Goal: Task Accomplishment & Management: Manage account settings

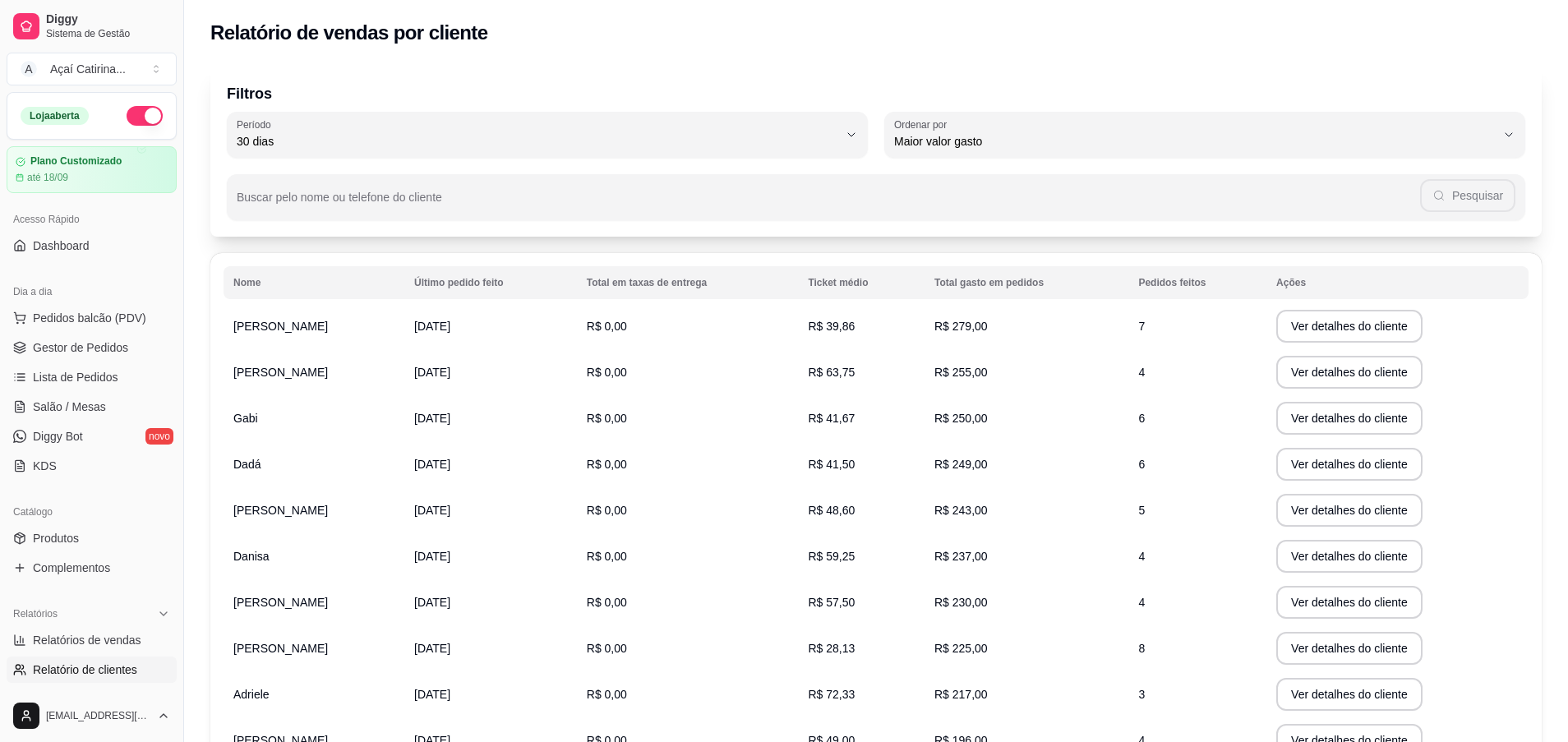
select select "30"
select select "HIGHEST_TOTAL_SPENT_WITH_ORDERS"
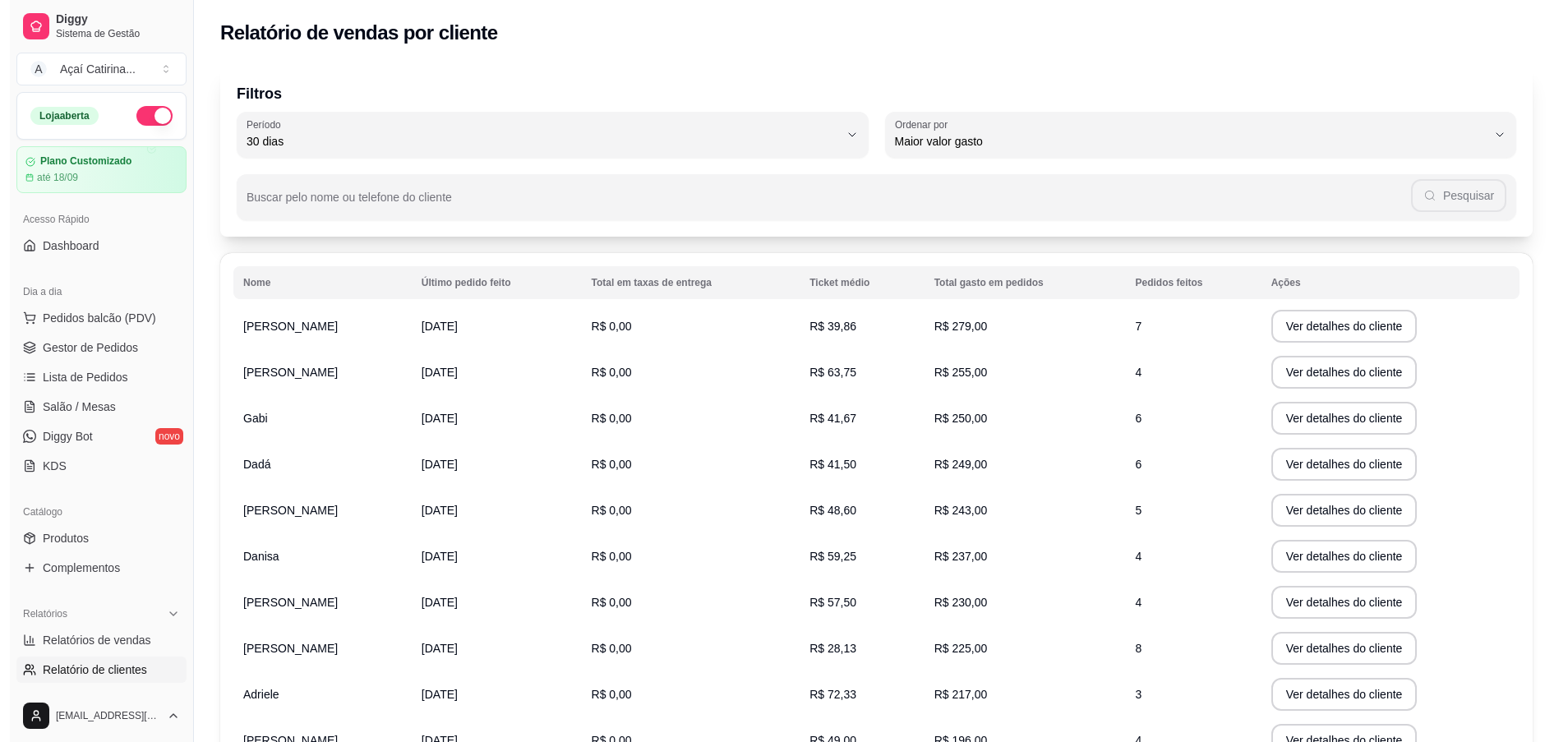
scroll to position [180, 0]
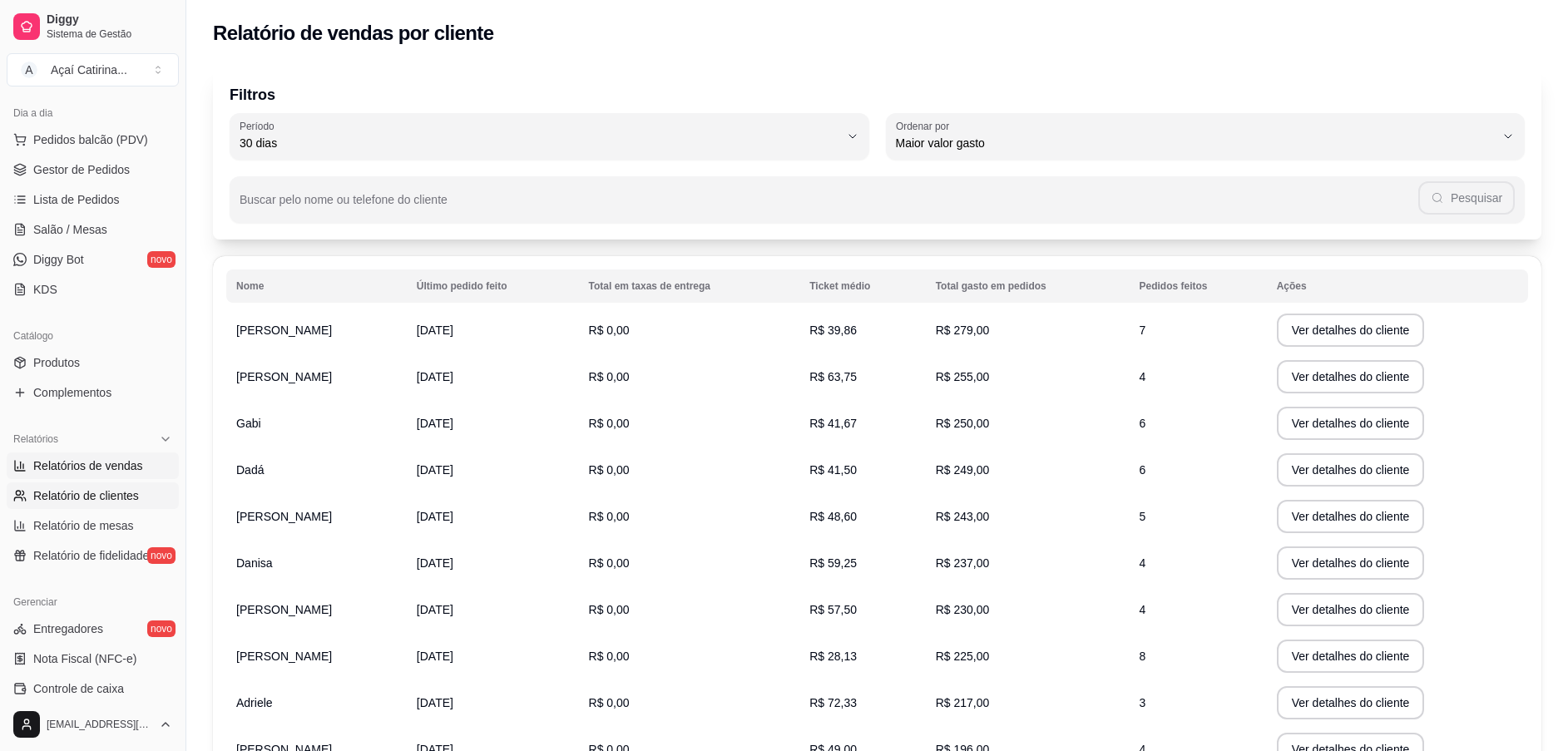
click at [71, 455] on link "Relatórios de vendas" at bounding box center [92, 466] width 172 height 26
select select "ALL"
select select "0"
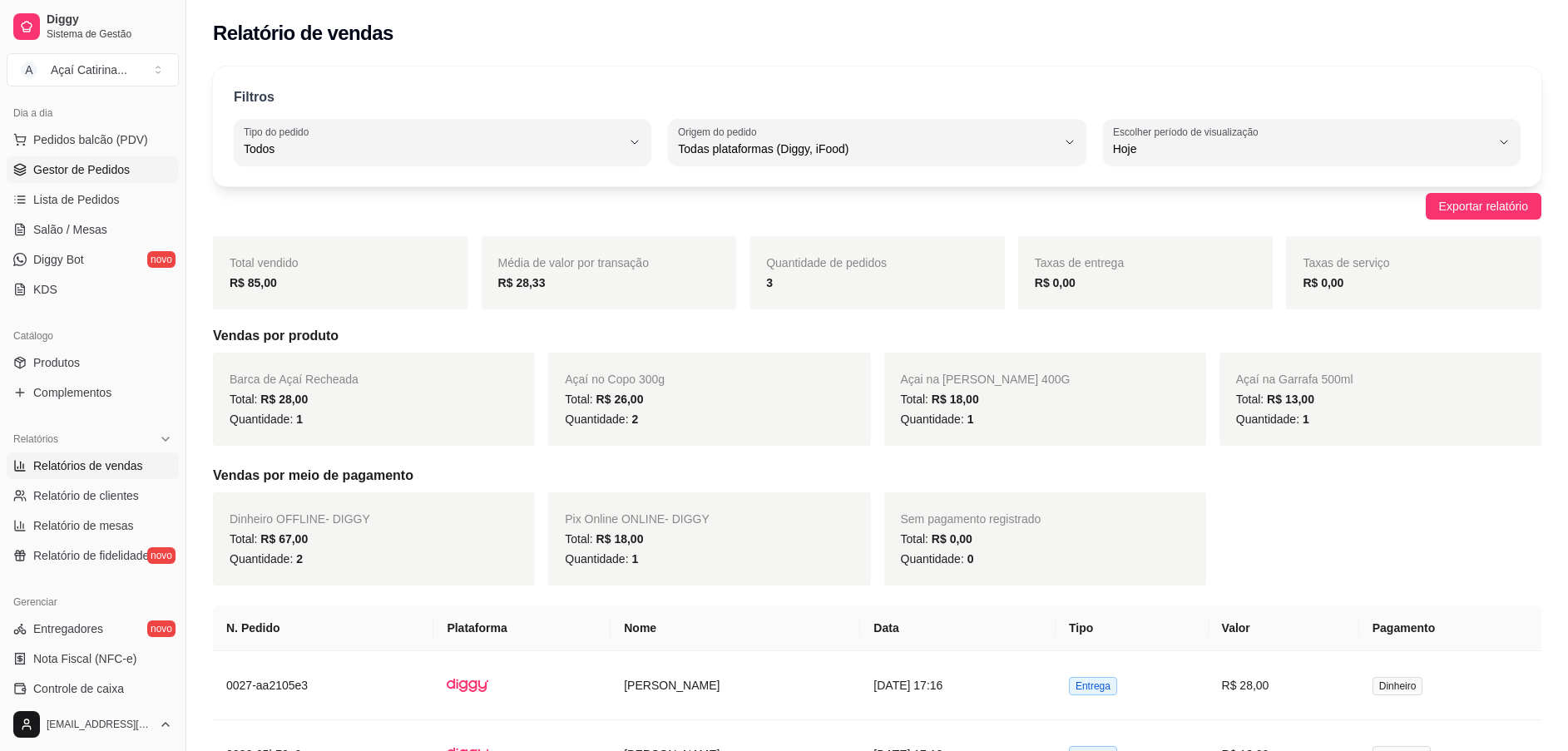
click at [90, 178] on link "Gestor de Pedidos" at bounding box center [92, 170] width 172 height 26
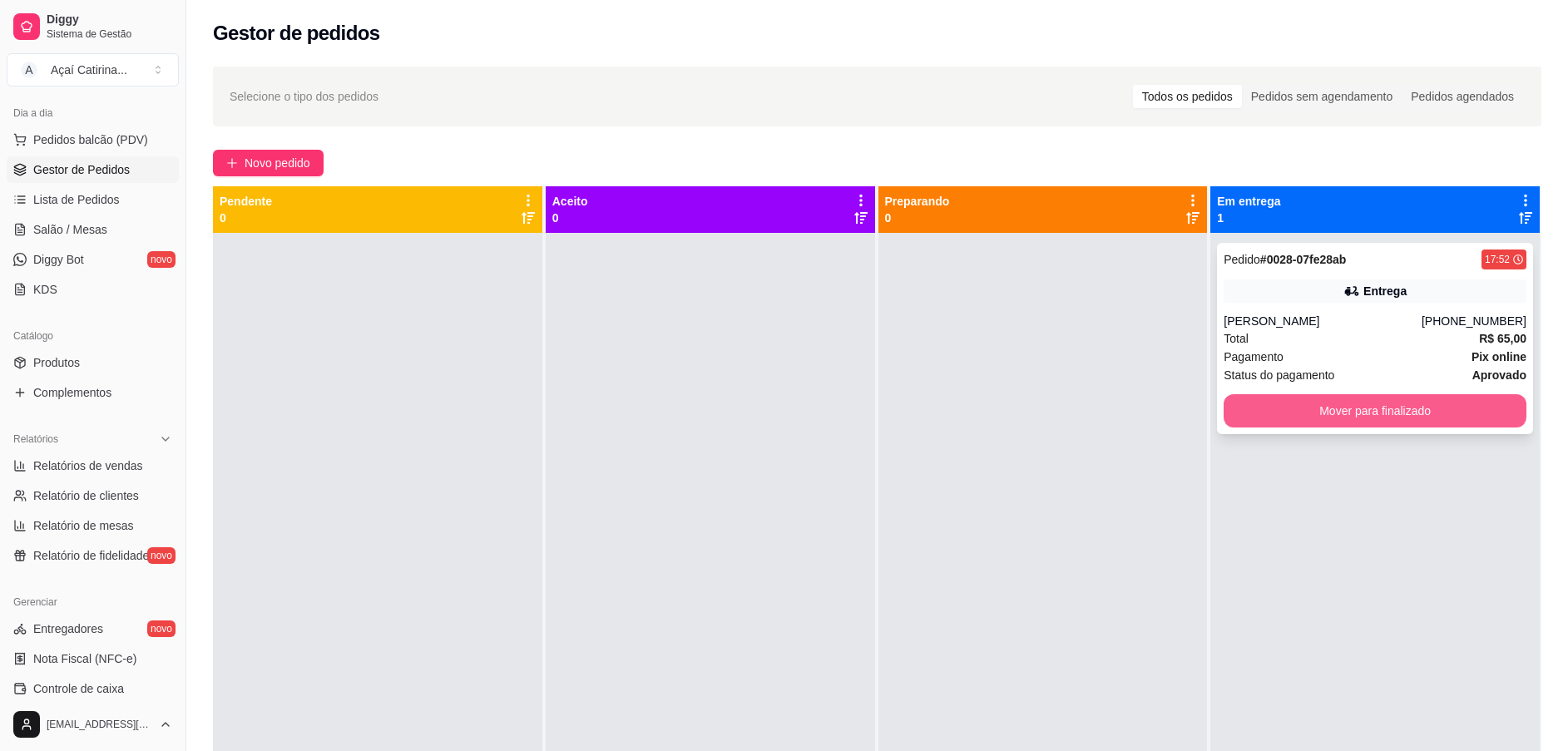
click at [1274, 403] on button "Mover para finalizado" at bounding box center [1375, 411] width 302 height 34
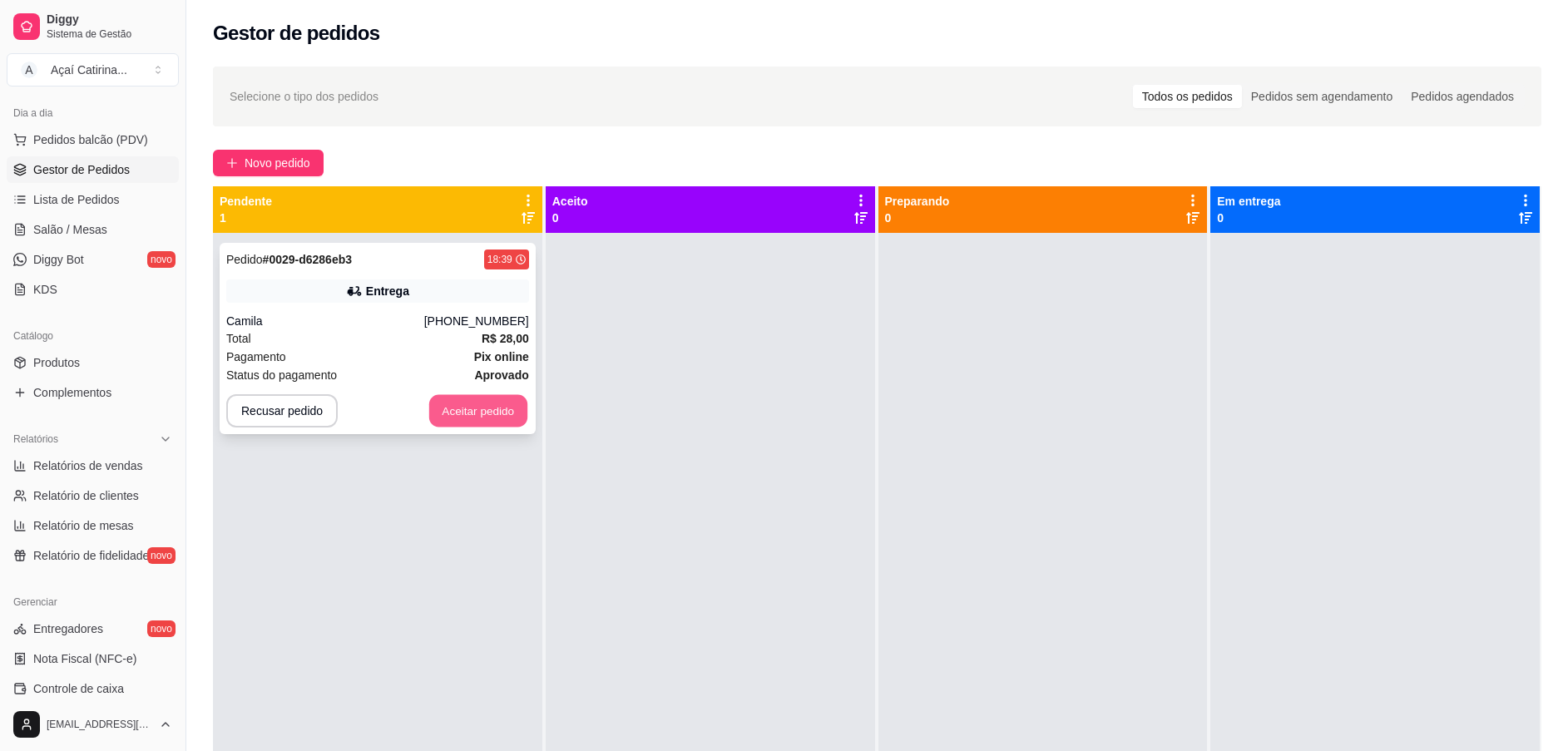
click at [445, 409] on button "Aceitar pedido" at bounding box center [478, 412] width 98 height 33
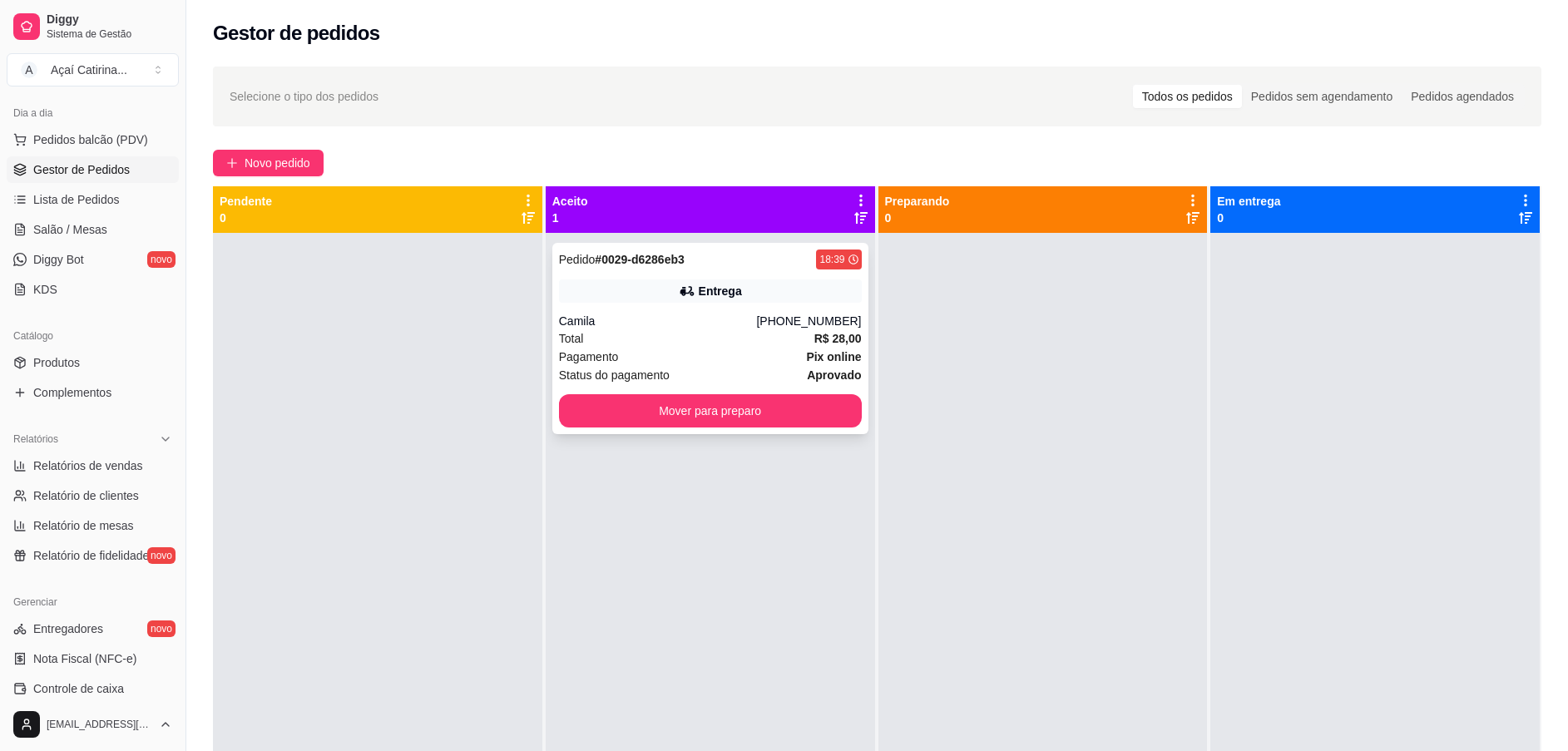
click at [718, 361] on div "Pagamento Pix online" at bounding box center [711, 357] width 302 height 18
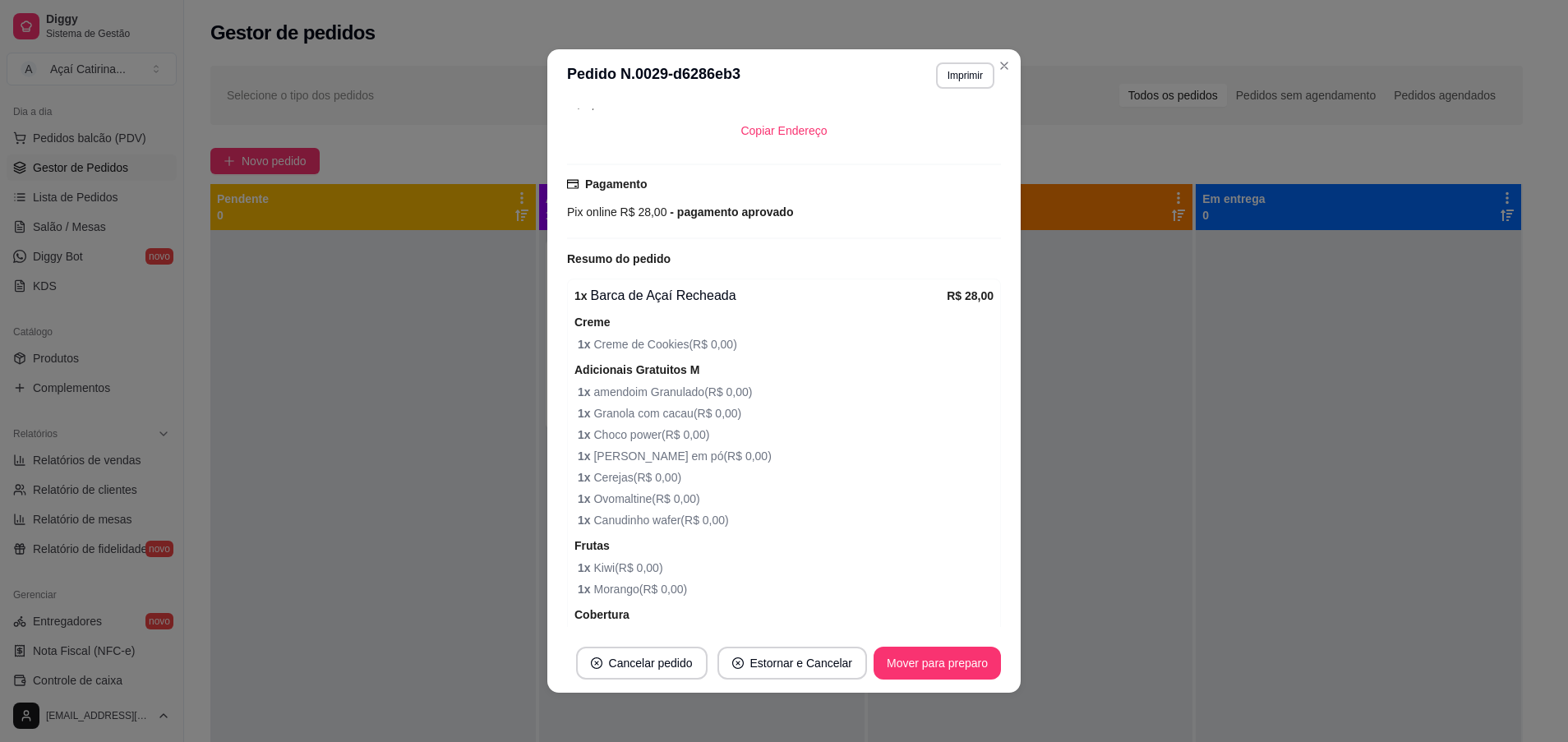
scroll to position [460, 0]
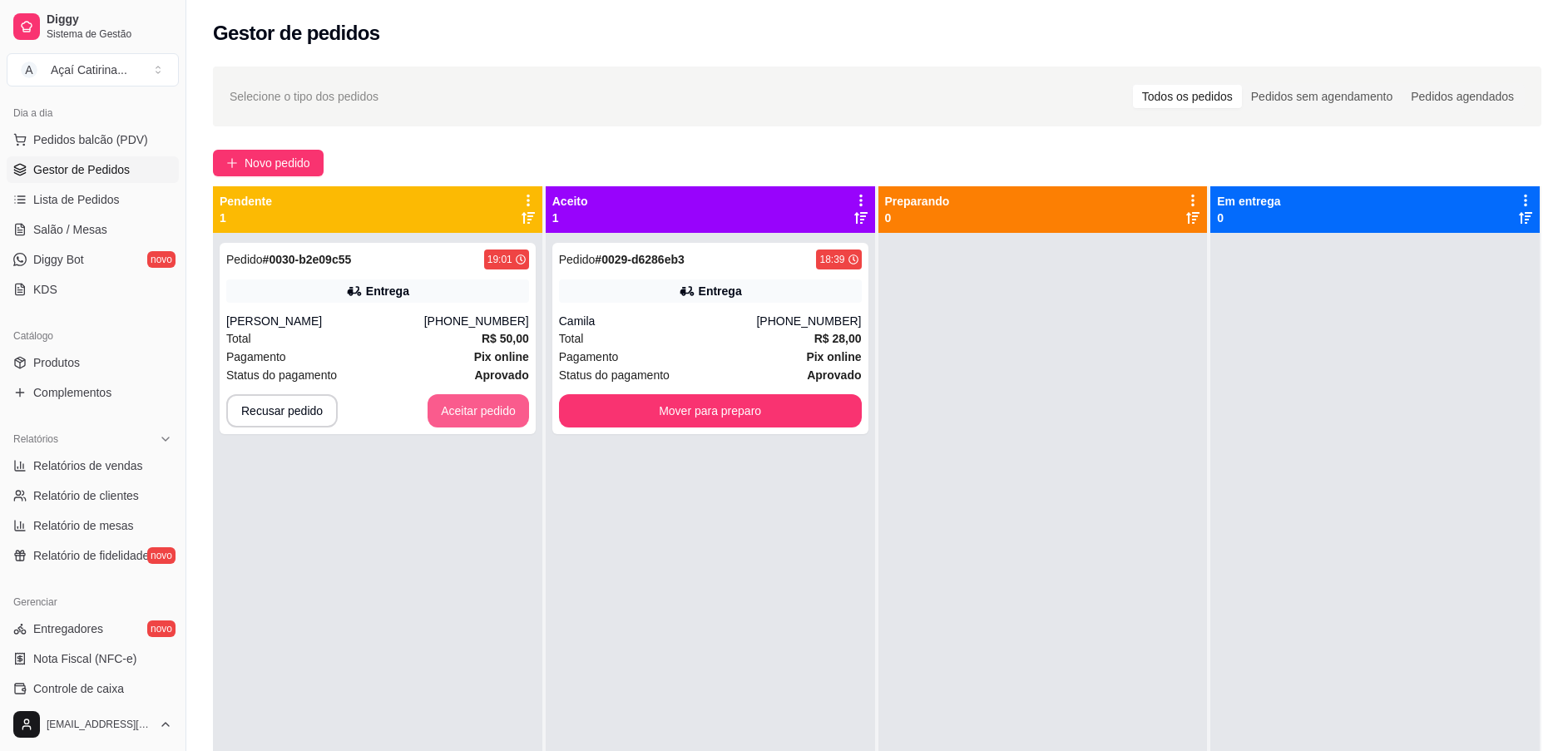
click at [436, 414] on button "Aceitar pedido" at bounding box center [477, 411] width 101 height 34
click at [692, 630] on div "Pedido # 0029-d6286eb3 18:39 Entrega Camila [PHONE_NUMBER] Total R$ 28,00 Pagam…" at bounding box center [711, 609] width 330 height 751
click at [775, 416] on button "Mover para preparo" at bounding box center [711, 411] width 302 height 34
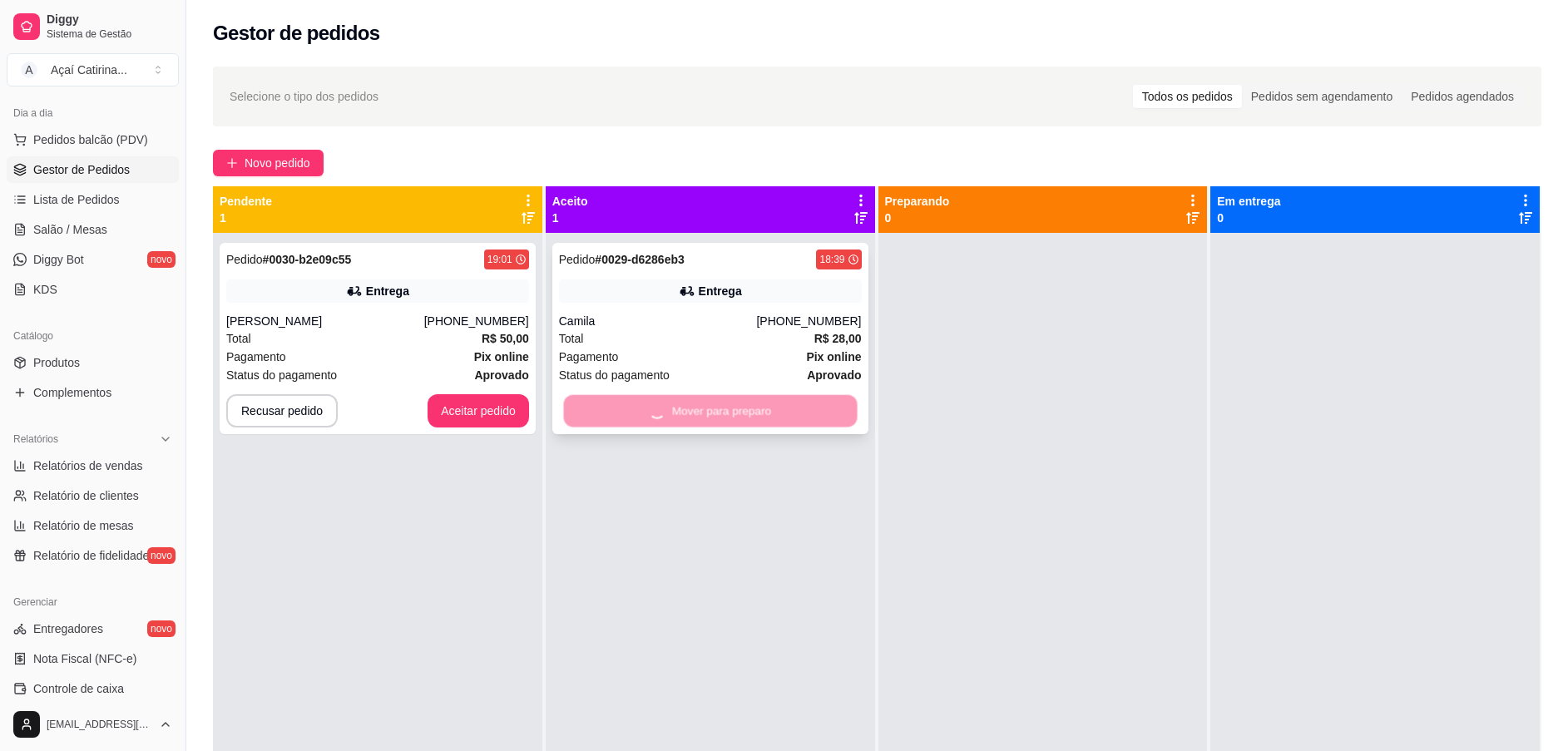
click at [775, 416] on div "Mover para preparo" at bounding box center [711, 411] width 302 height 34
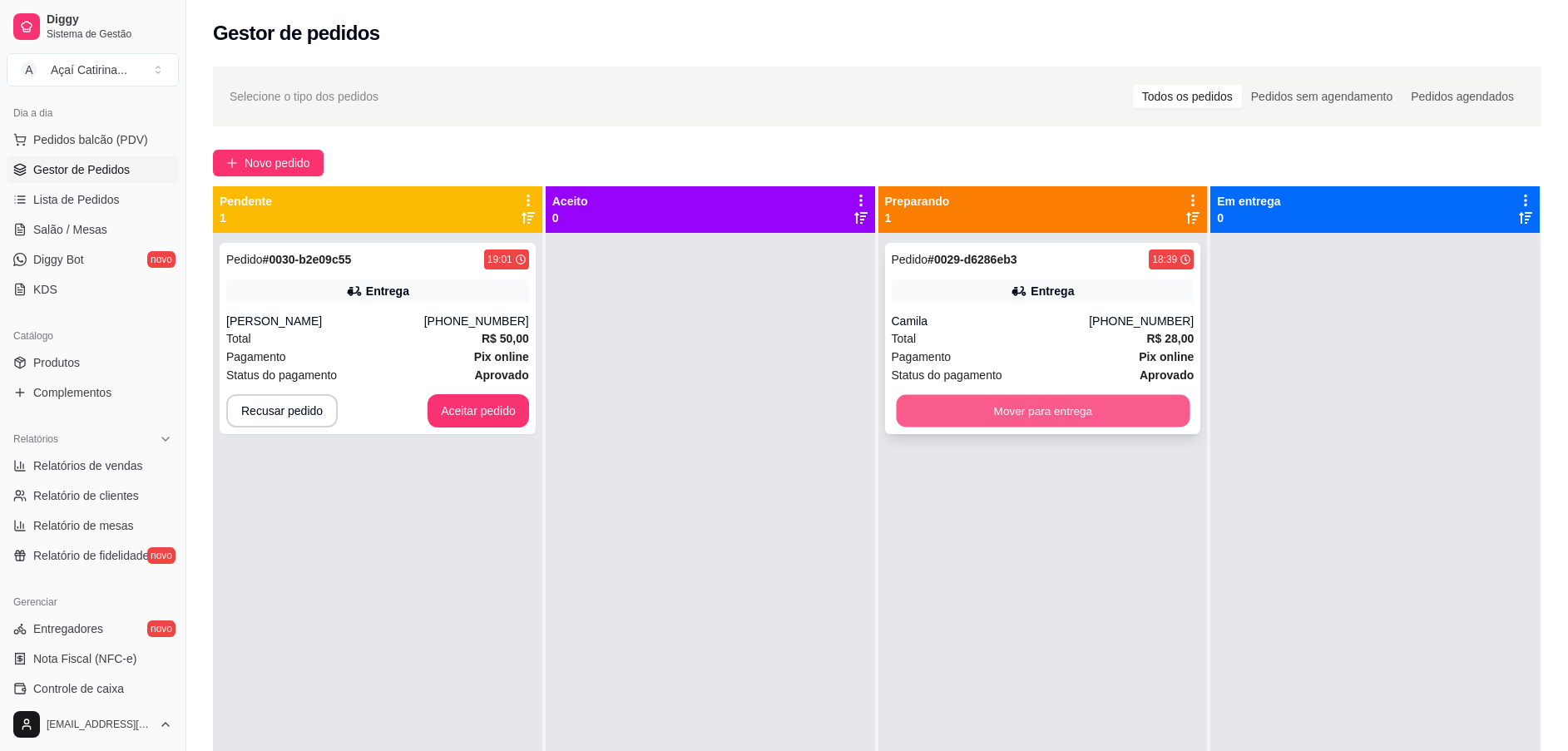
click at [1056, 420] on button "Mover para entrega" at bounding box center [1042, 412] width 293 height 33
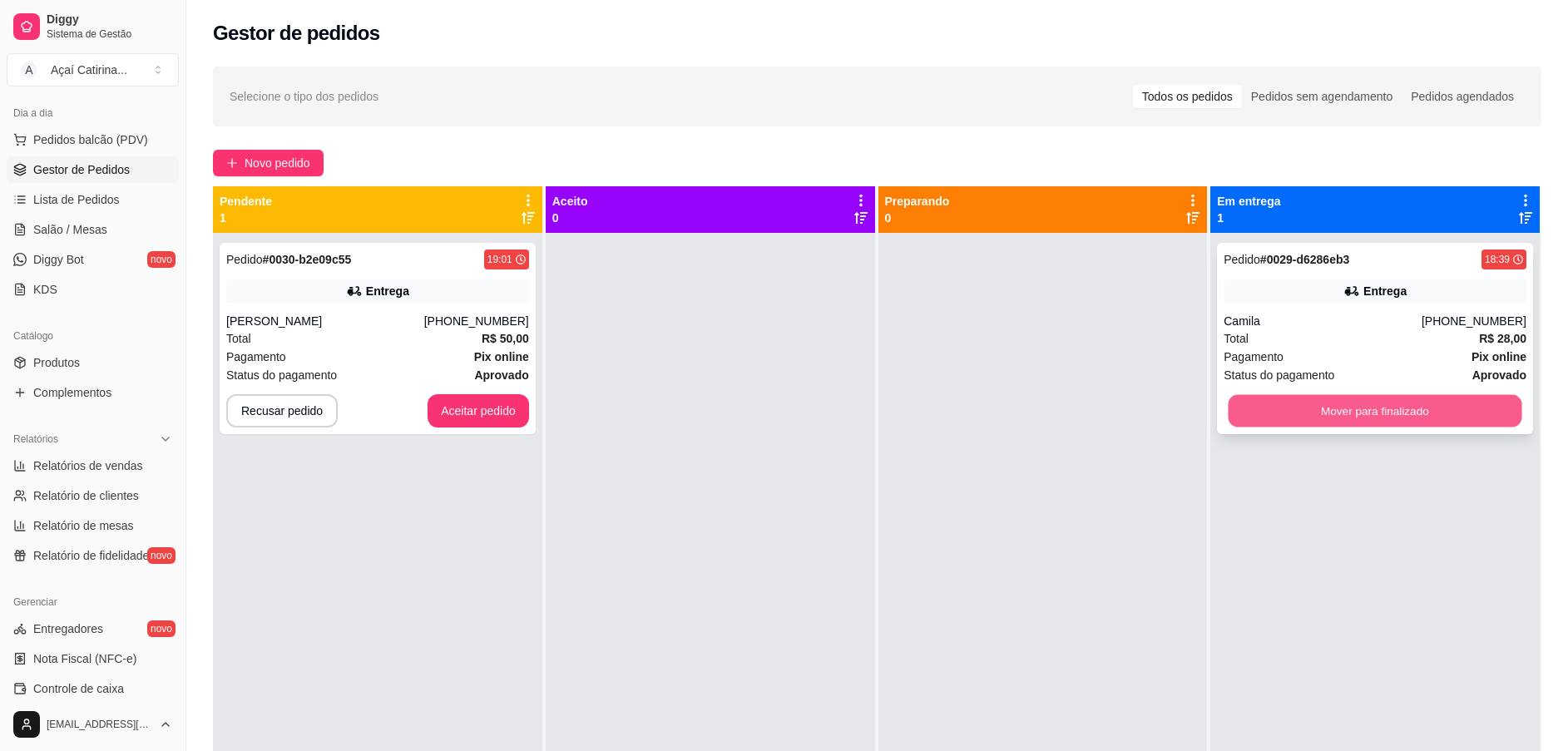
click at [1358, 397] on button "Mover para finalizado" at bounding box center [1376, 412] width 293 height 33
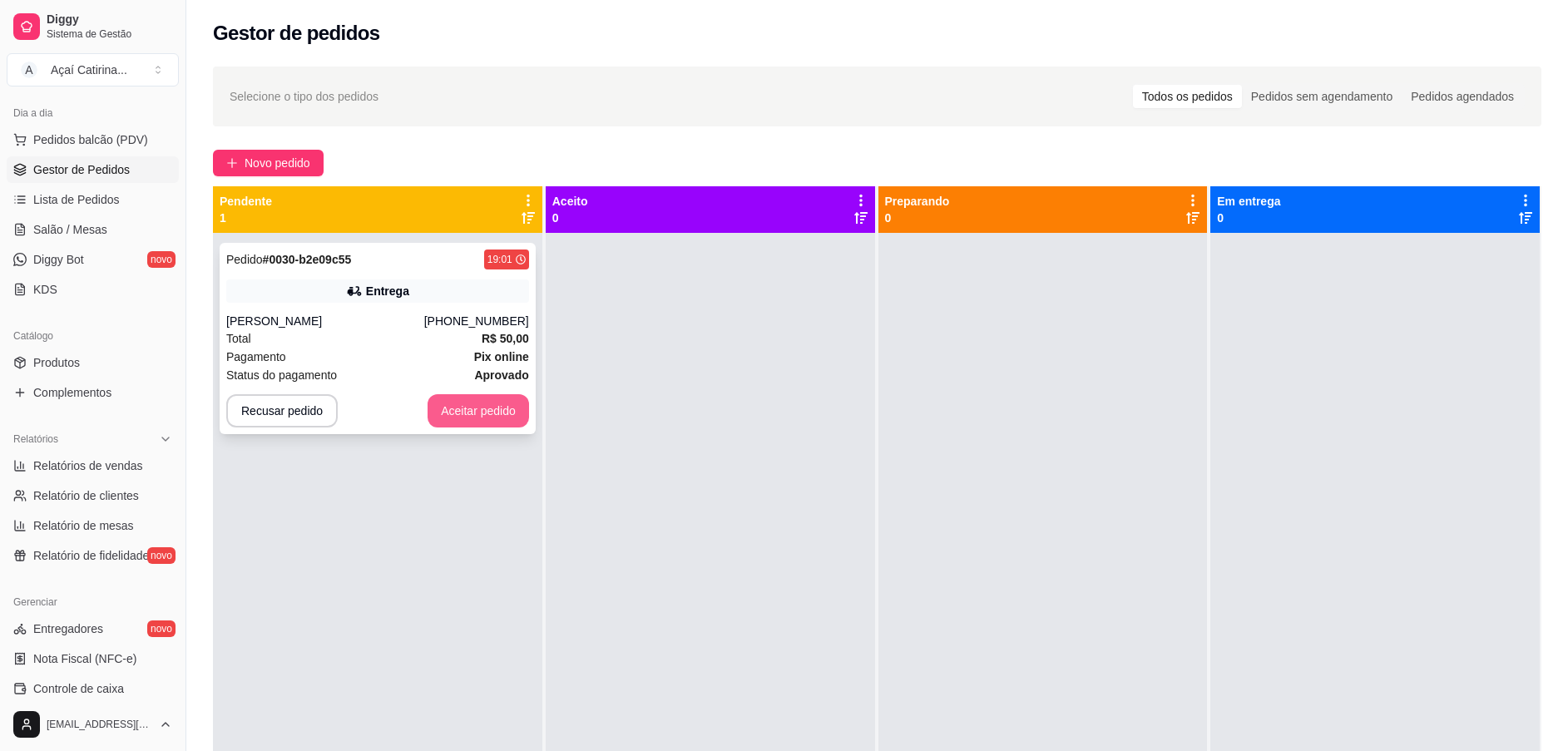
click at [442, 417] on button "Aceitar pedido" at bounding box center [477, 411] width 101 height 34
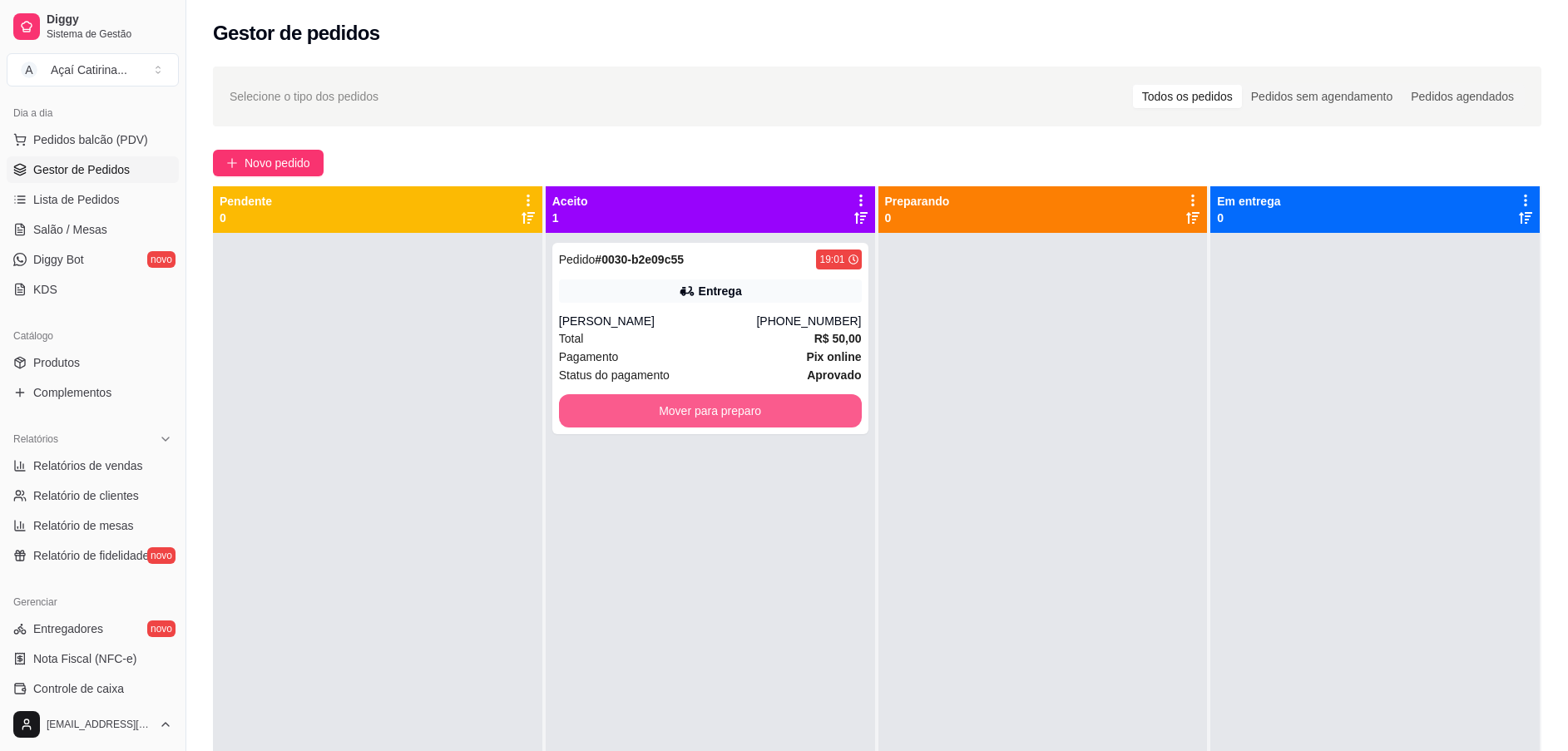
click at [667, 406] on button "Mover para preparo" at bounding box center [711, 411] width 302 height 34
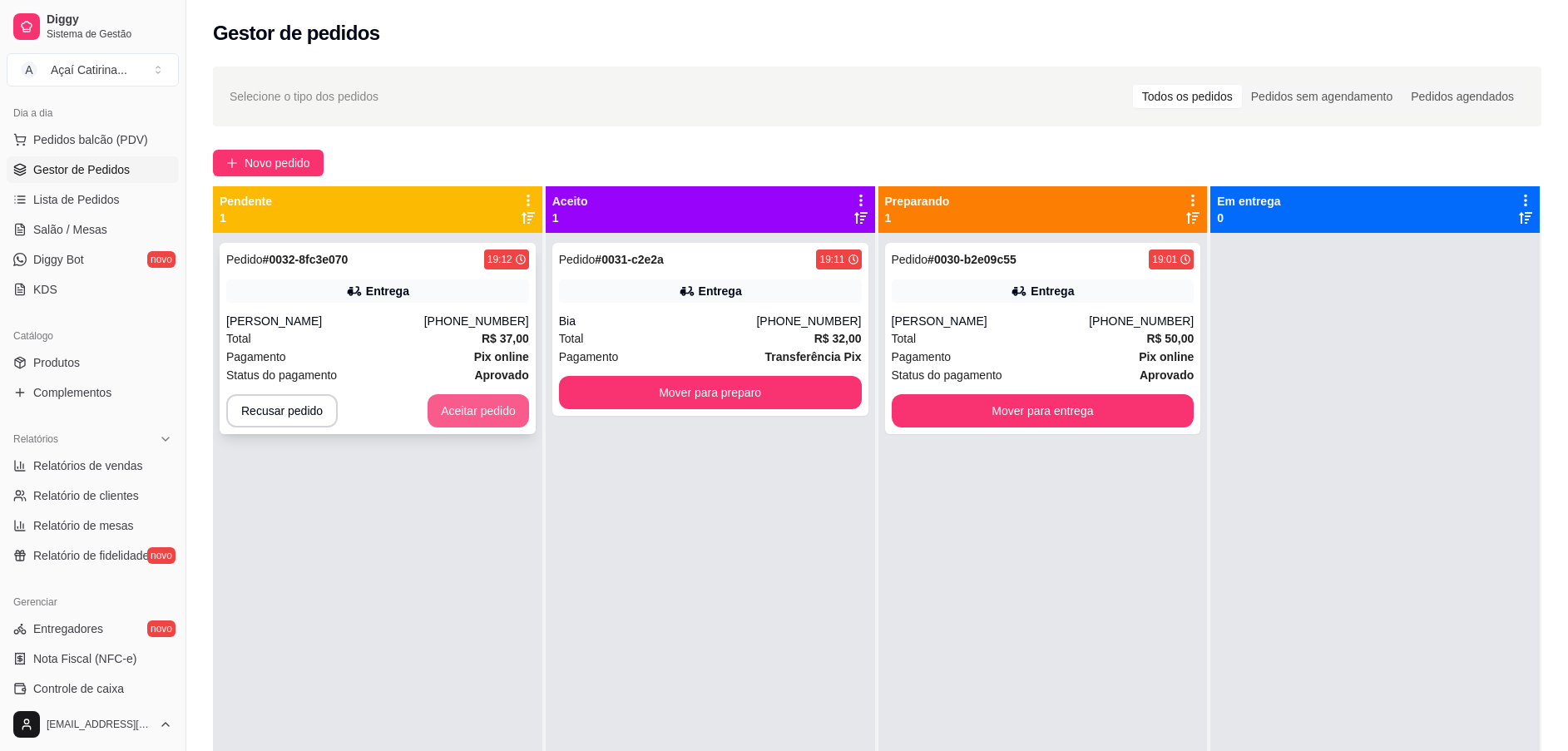
click at [505, 406] on button "Aceitar pedido" at bounding box center [477, 411] width 101 height 34
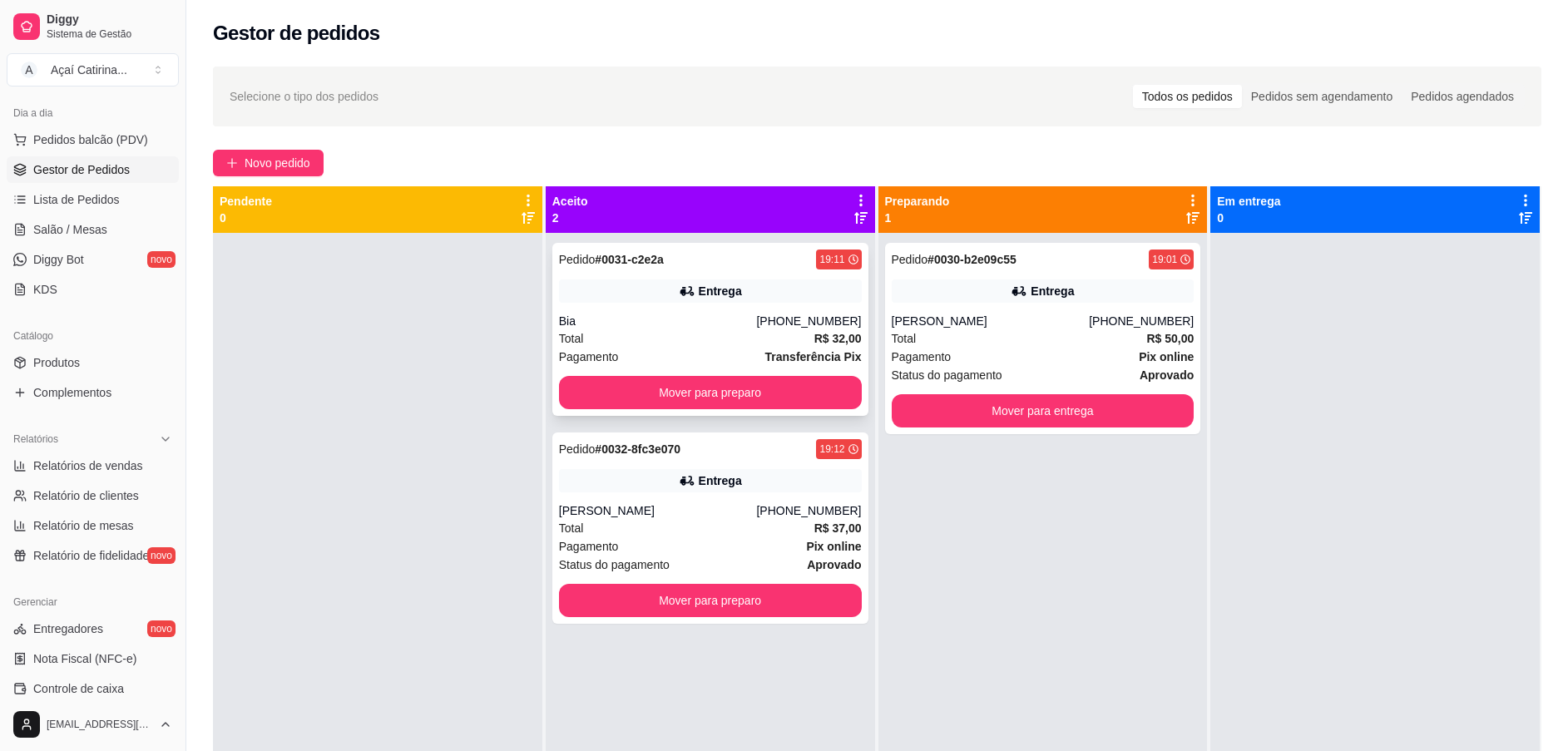
click at [728, 328] on div "Bia" at bounding box center [658, 321] width 198 height 16
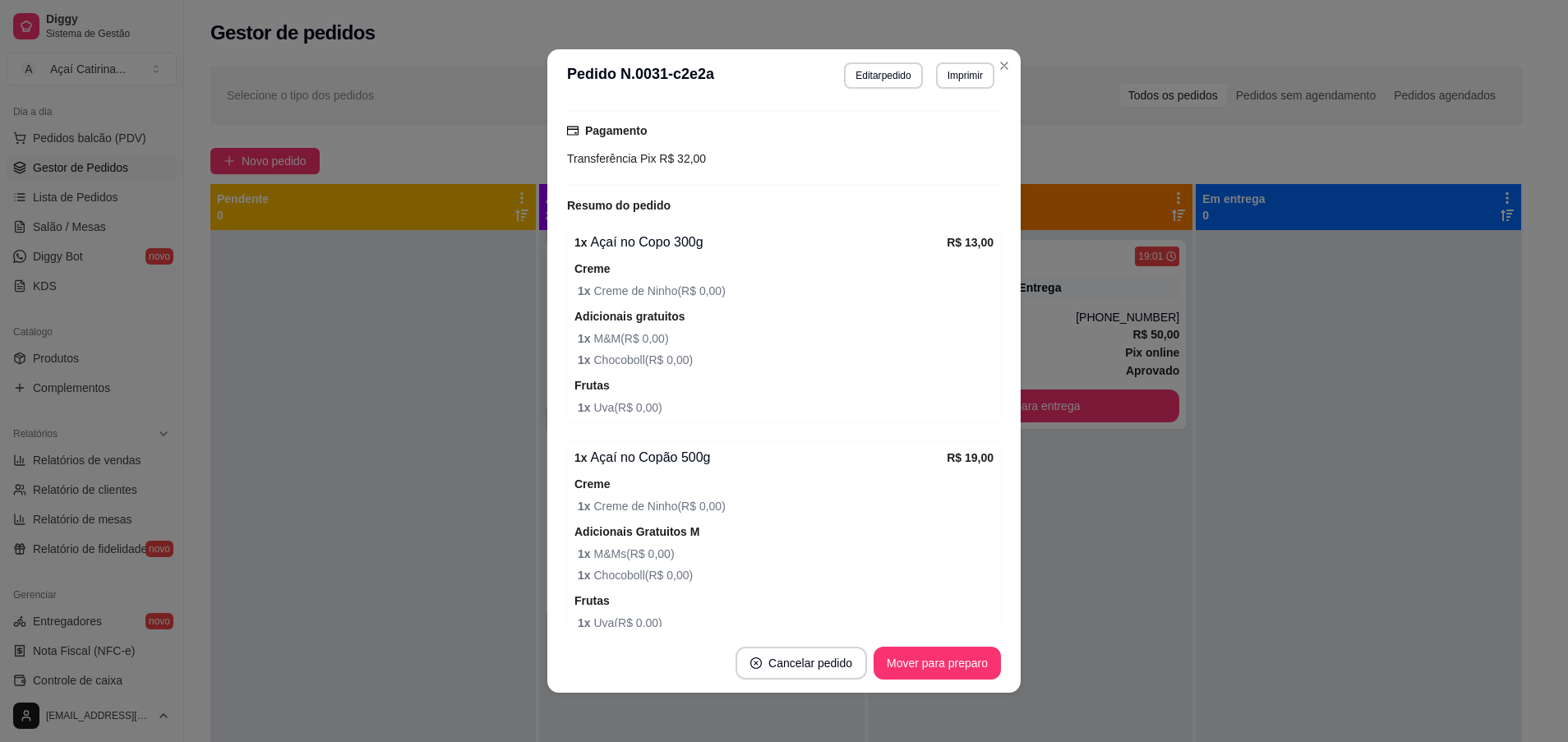
scroll to position [450, 0]
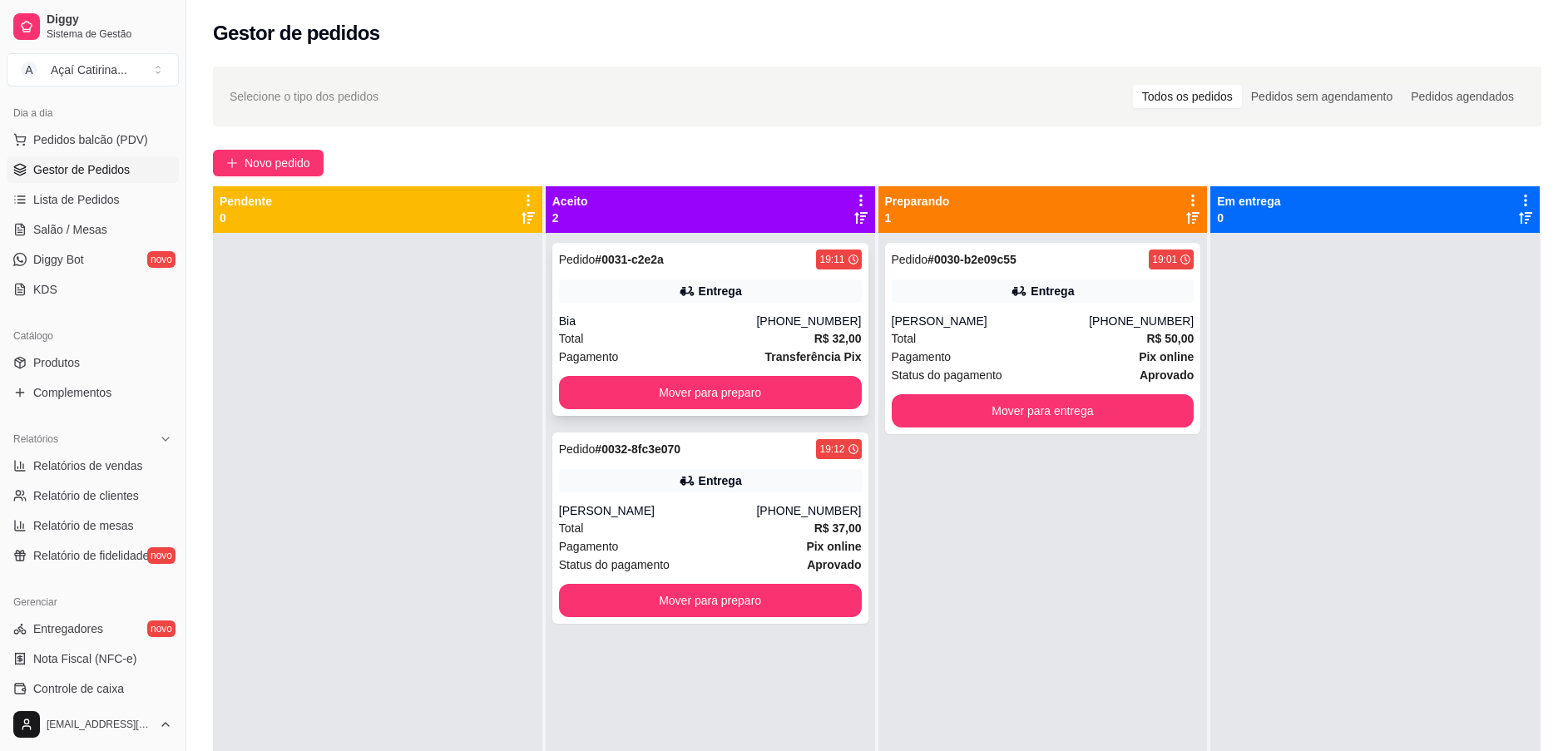
click at [706, 353] on div "Pagamento Transferência Pix" at bounding box center [711, 357] width 302 height 18
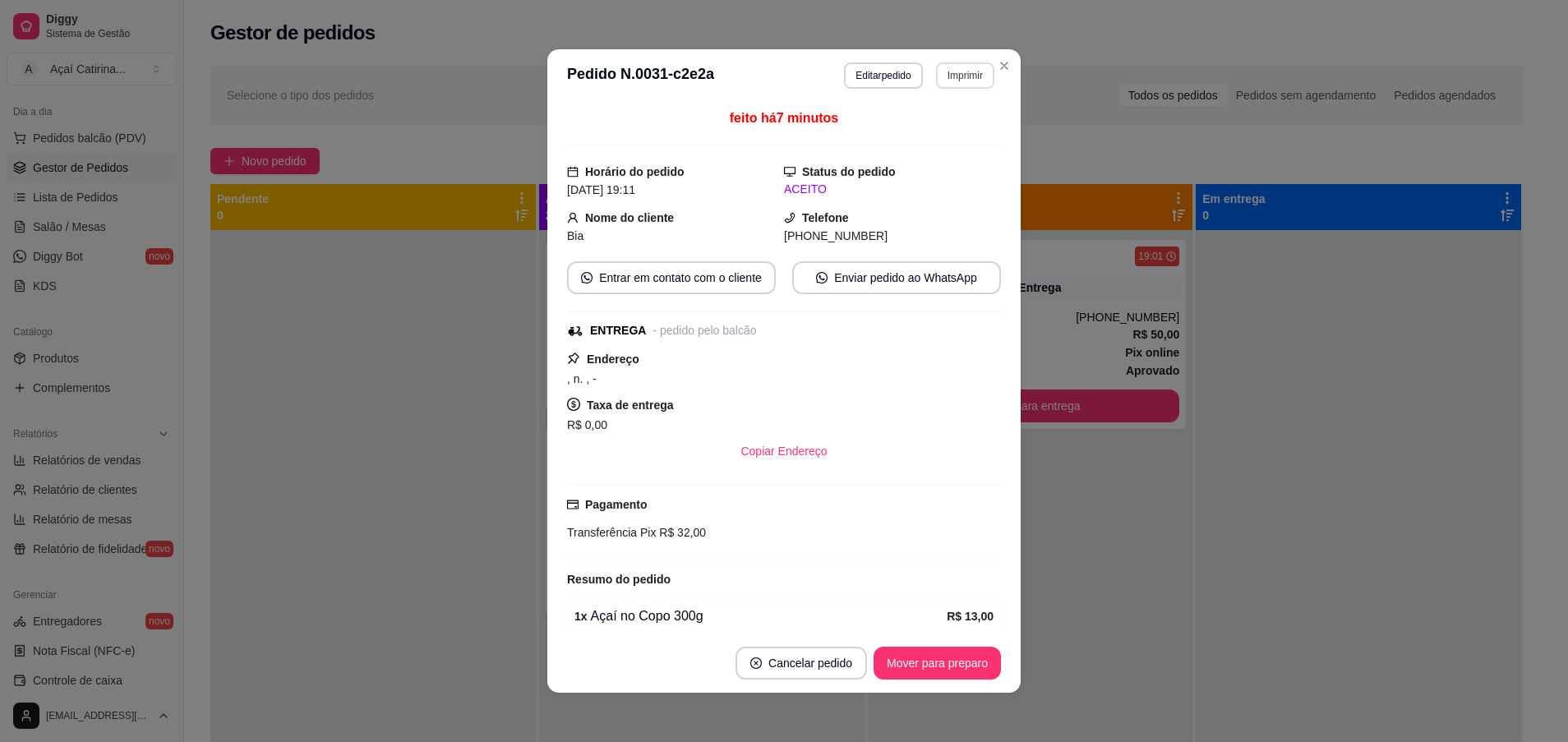
click at [966, 68] on button "Imprimir" at bounding box center [965, 75] width 59 height 26
click at [922, 137] on button "IMPRESSORA" at bounding box center [927, 132] width 115 height 25
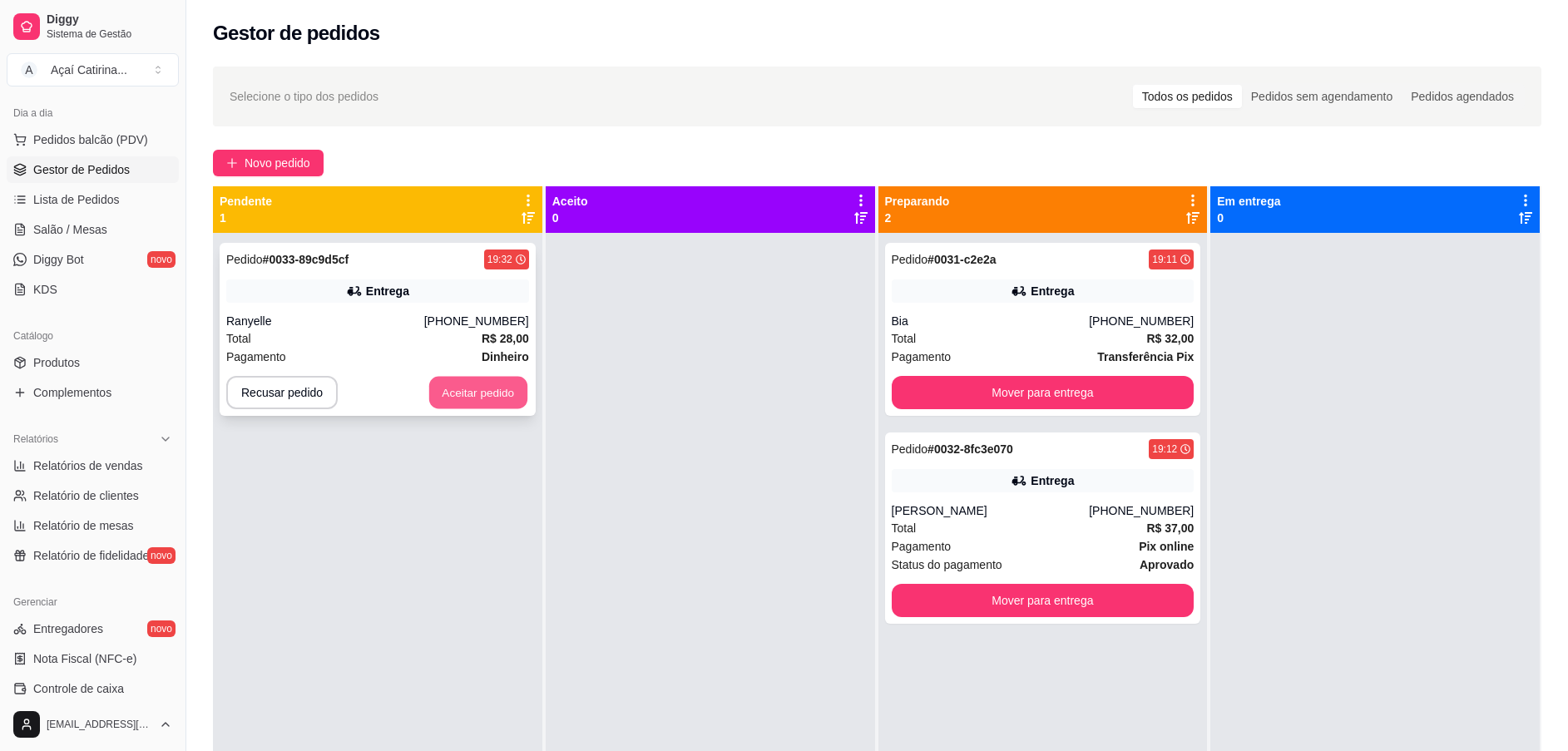
click at [461, 399] on button "Aceitar pedido" at bounding box center [478, 394] width 98 height 33
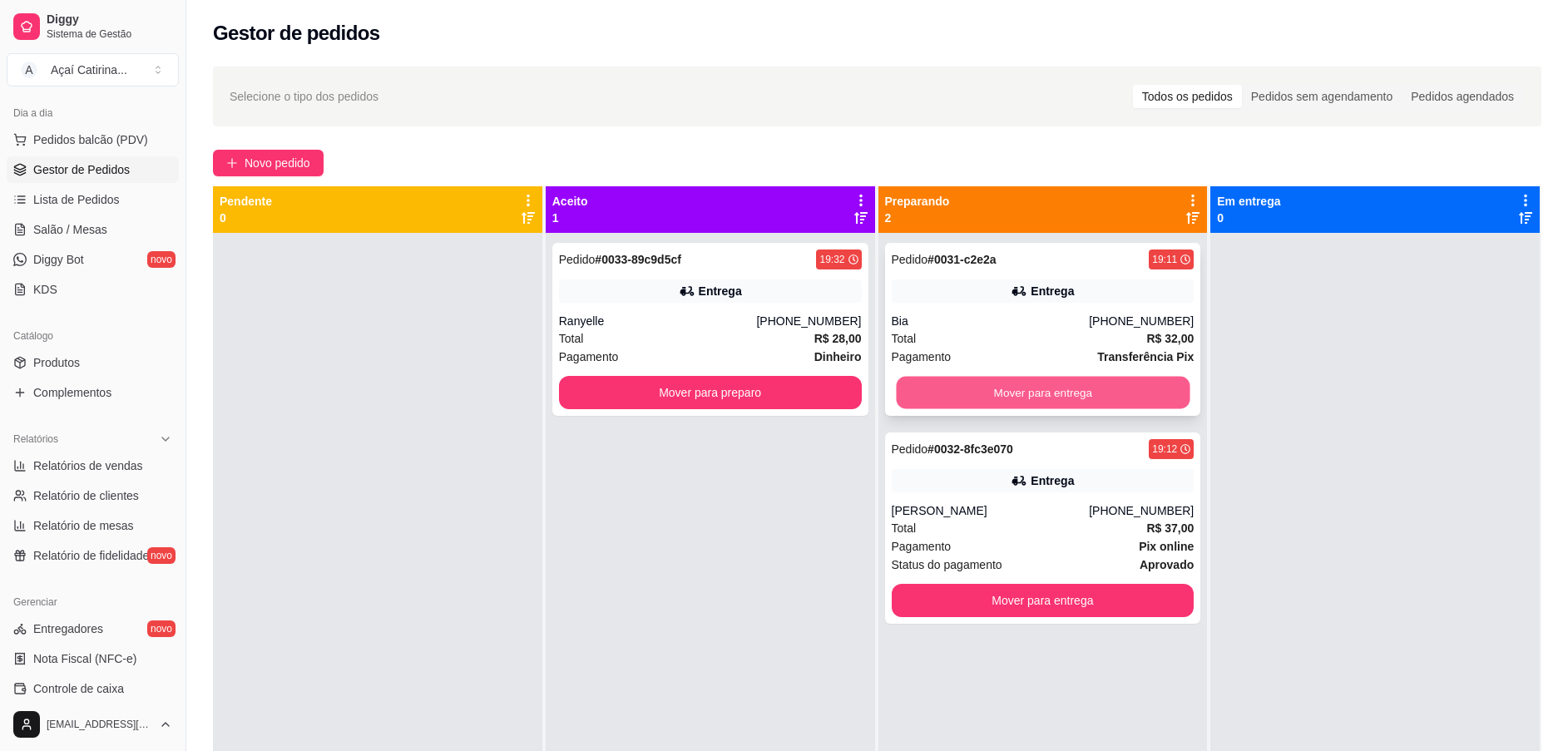
click at [1023, 393] on button "Mover para entrega" at bounding box center [1042, 394] width 293 height 33
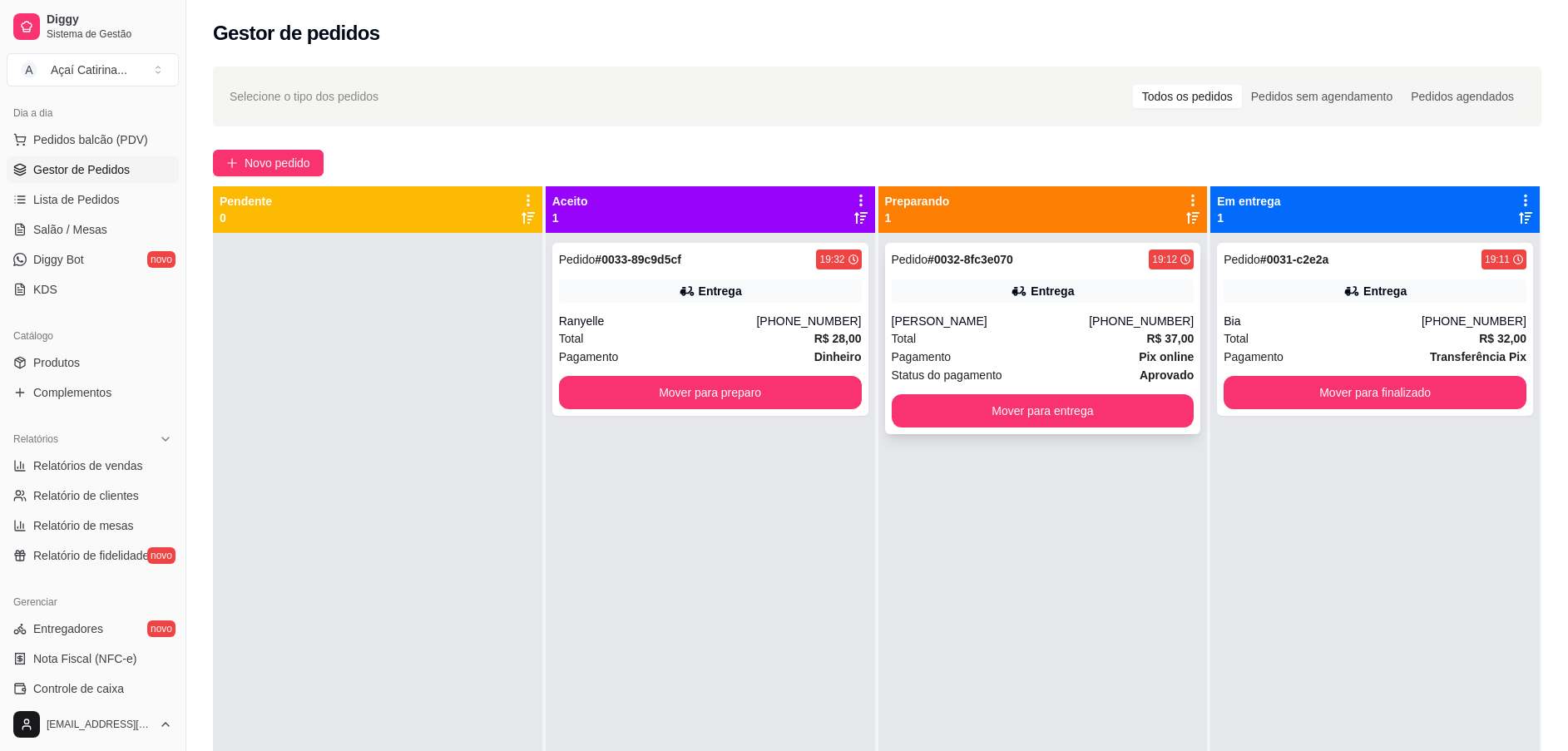
click at [1060, 362] on div "Pagamento Pix online" at bounding box center [1043, 357] width 302 height 18
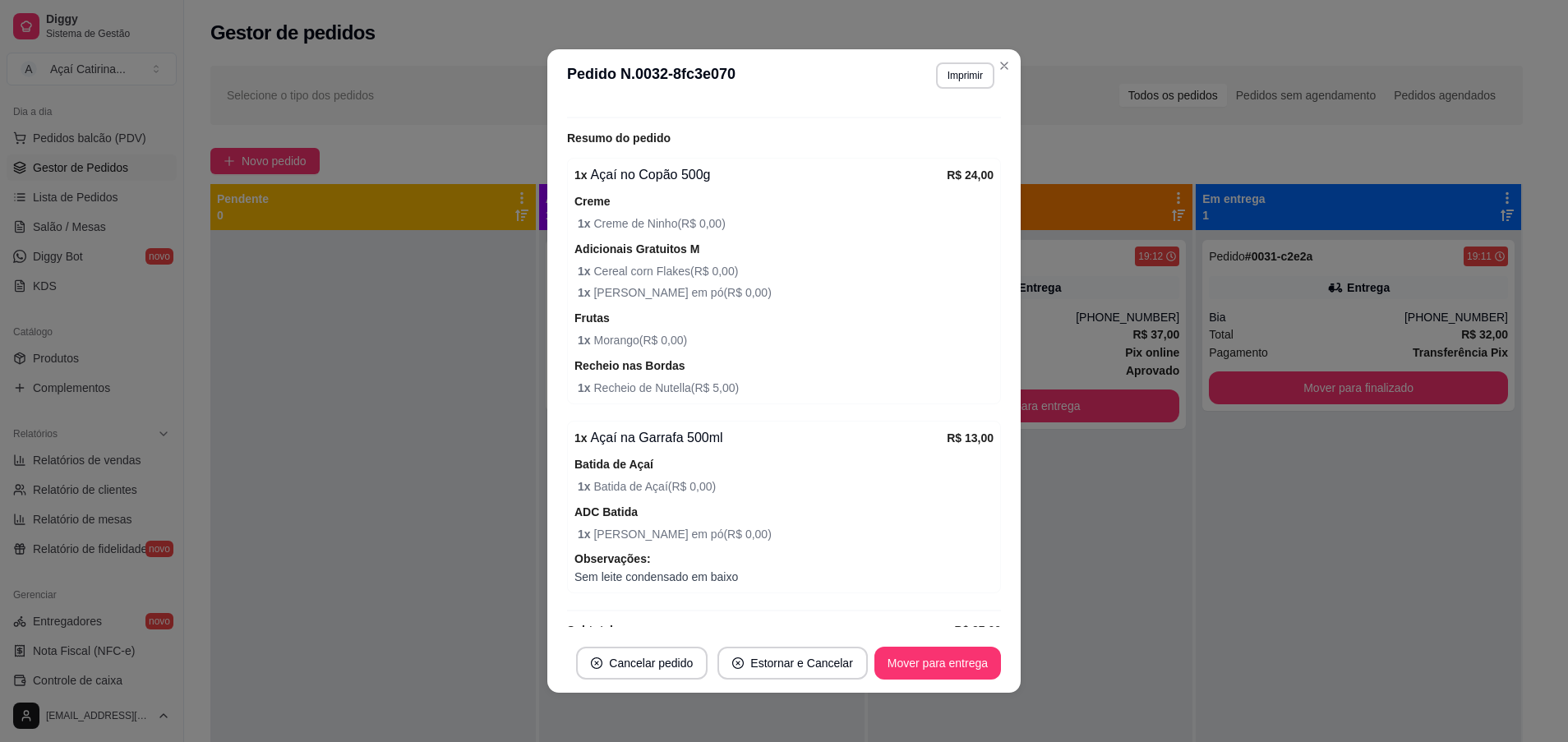
scroll to position [493, 0]
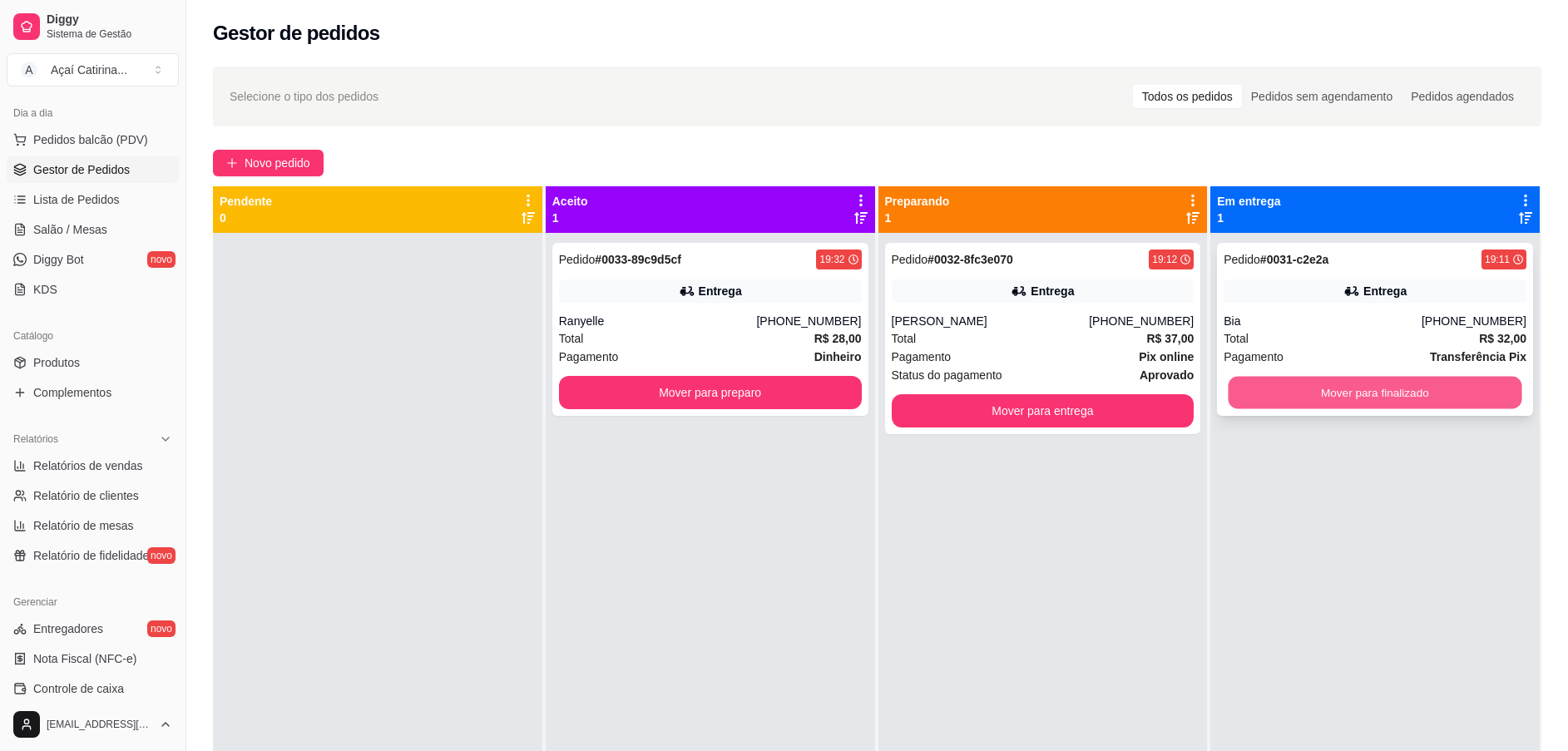
click at [1331, 400] on button "Mover para finalizado" at bounding box center [1376, 394] width 293 height 33
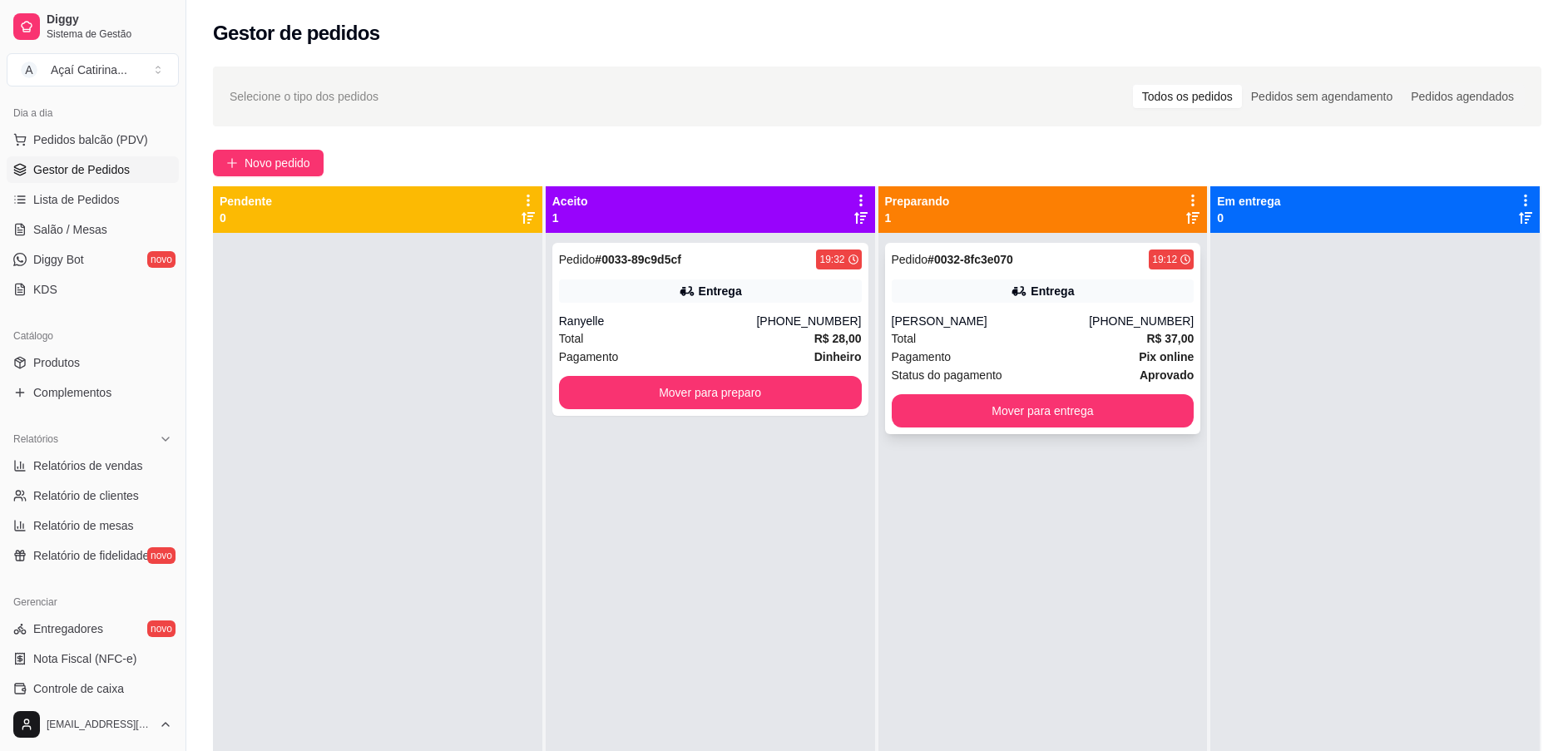
click at [1071, 298] on div "Entrega" at bounding box center [1043, 292] width 302 height 24
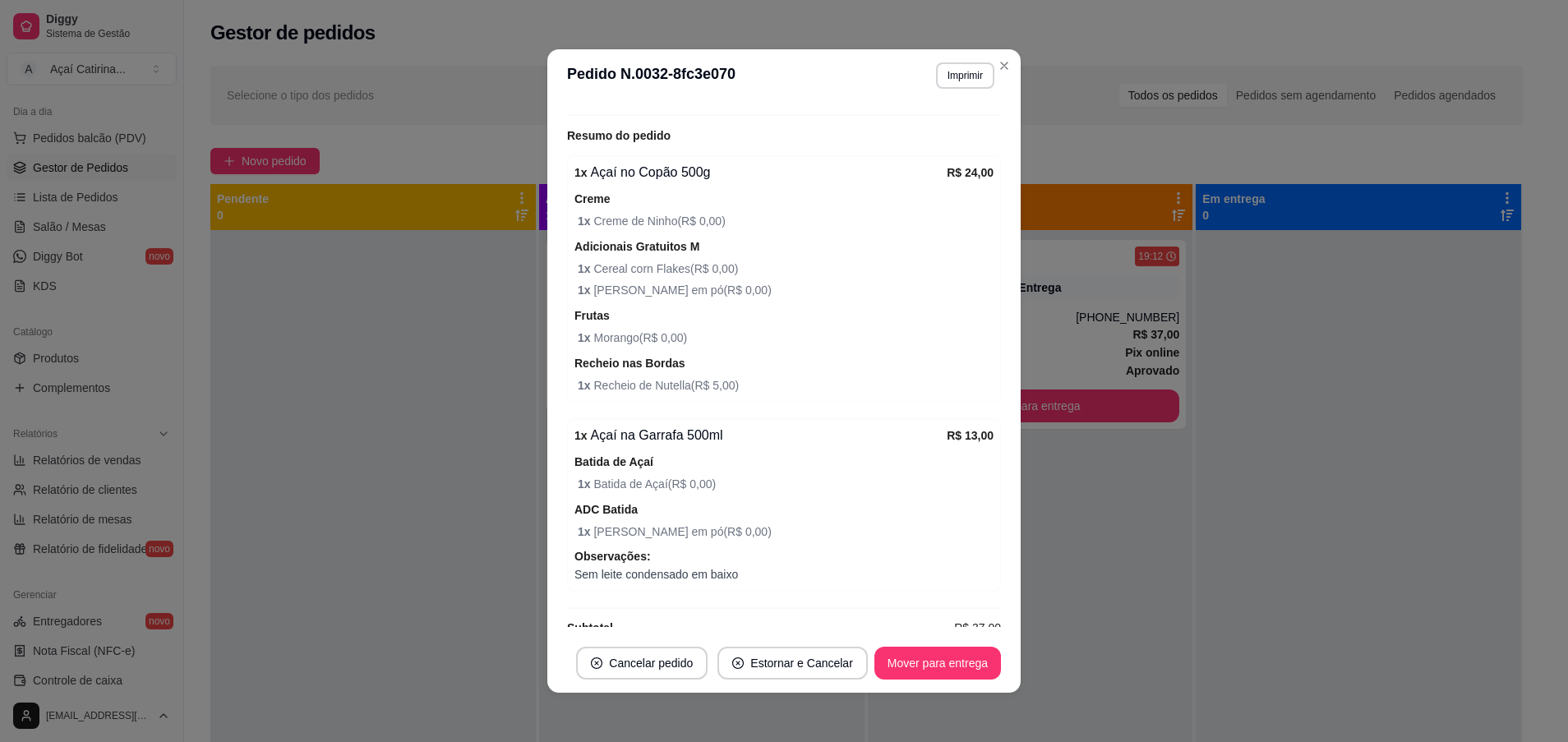
scroll to position [521, 0]
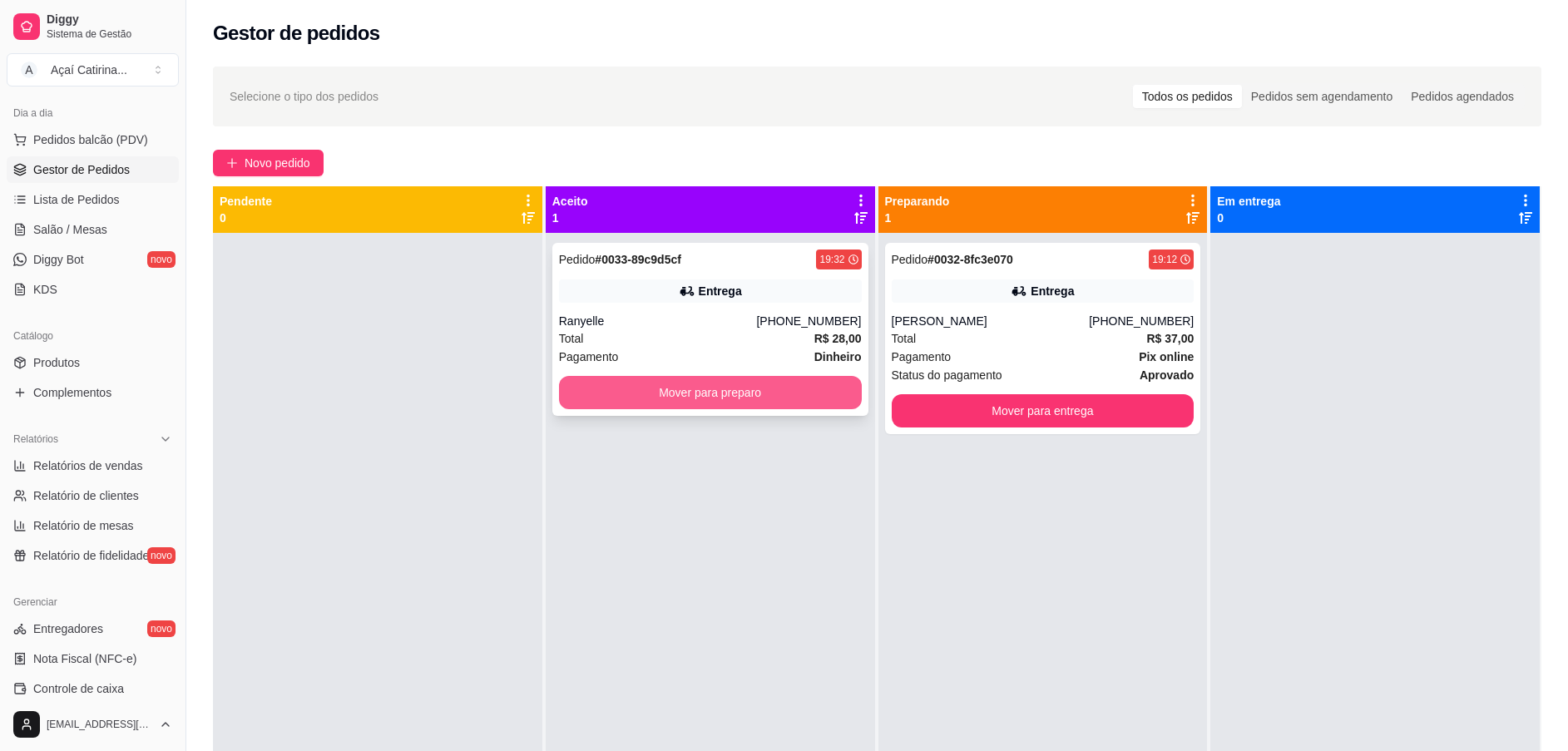
click at [682, 386] on button "Mover para preparo" at bounding box center [711, 393] width 302 height 34
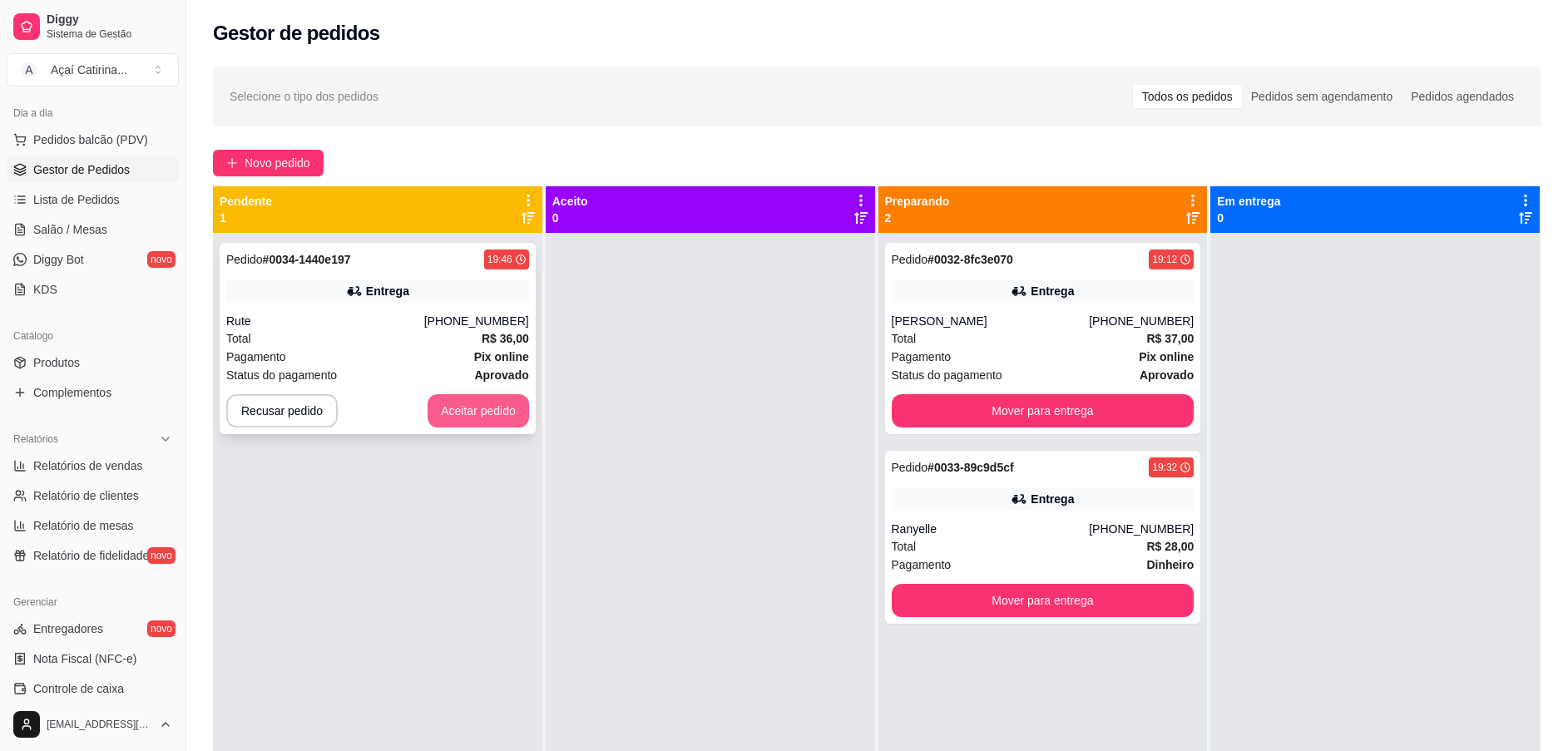
click at [490, 407] on button "Aceitar pedido" at bounding box center [477, 411] width 101 height 34
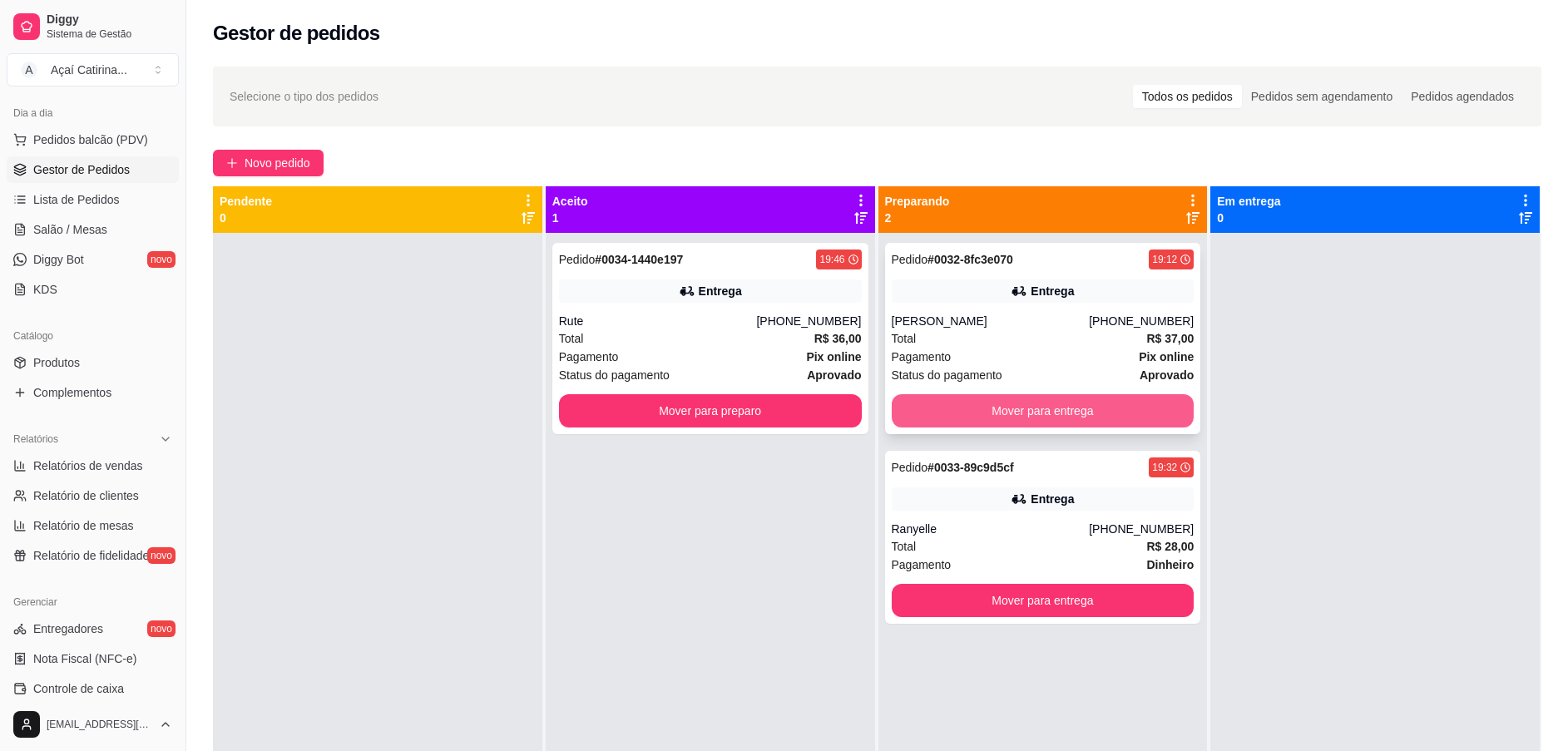
click at [1048, 396] on button "Mover para entrega" at bounding box center [1043, 411] width 302 height 34
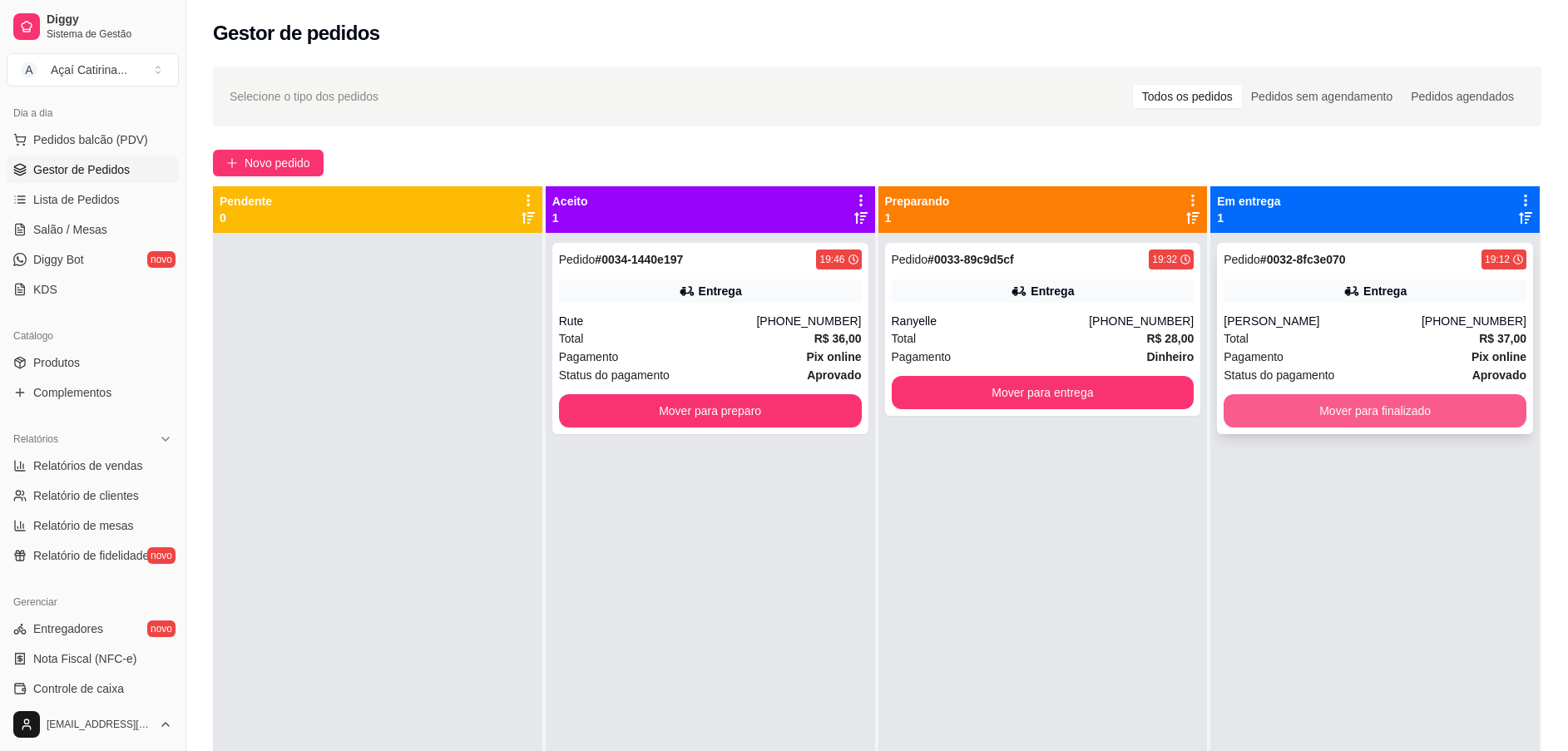
click at [1396, 408] on button "Mover para finalizado" at bounding box center [1375, 411] width 302 height 34
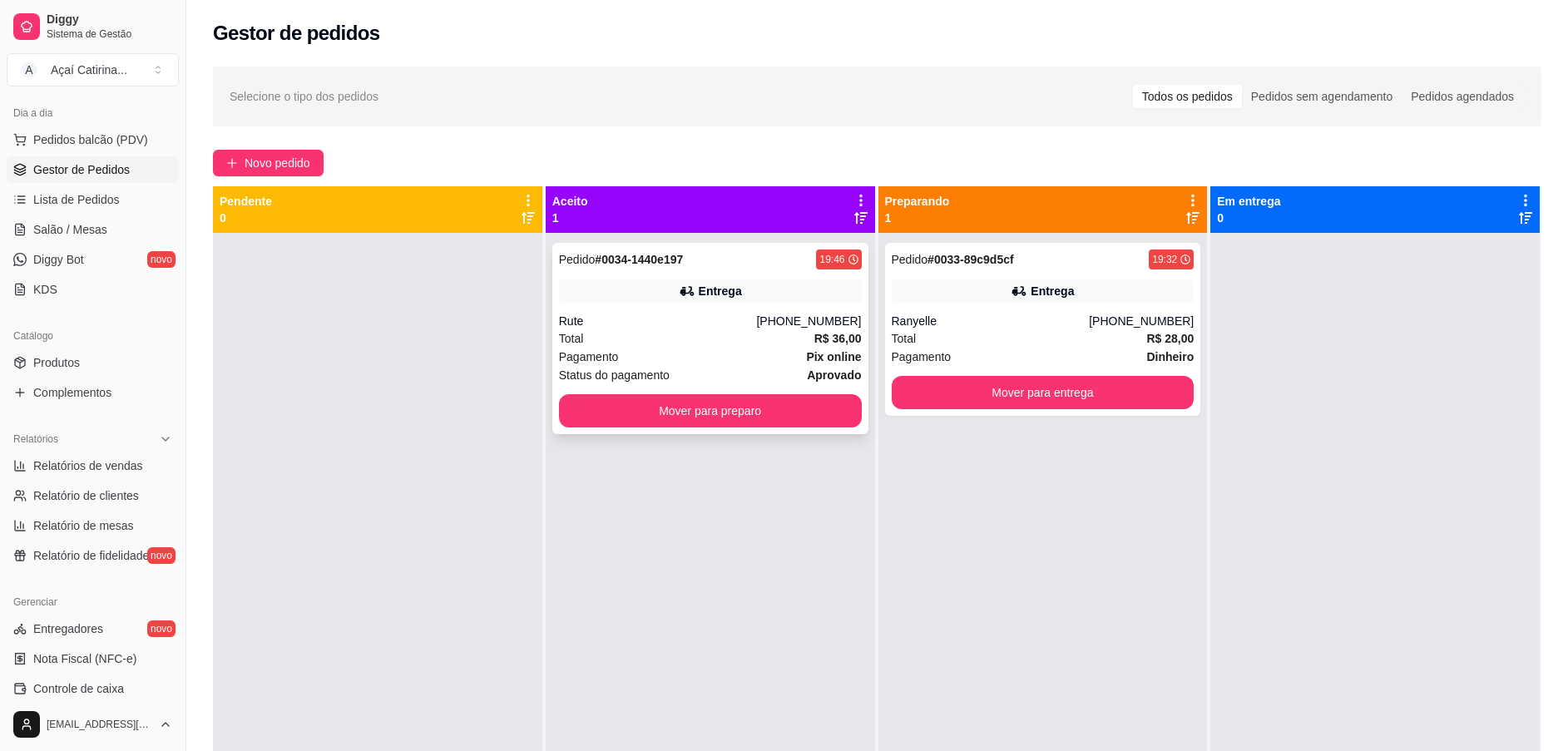
click at [663, 339] on div "Total R$ 36,00" at bounding box center [711, 339] width 302 height 18
click at [1087, 316] on div "Ranyelle" at bounding box center [990, 321] width 198 height 16
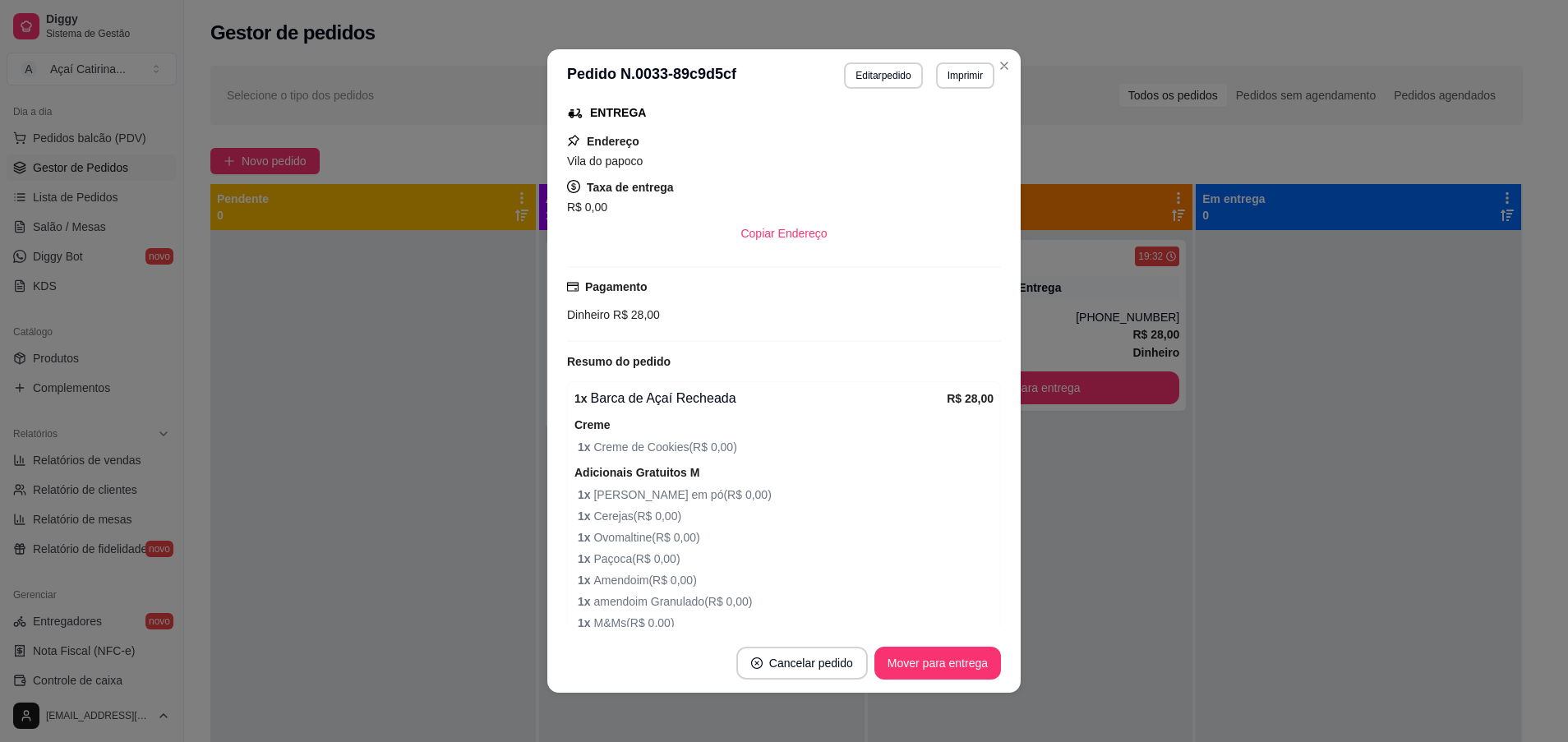
scroll to position [370, 0]
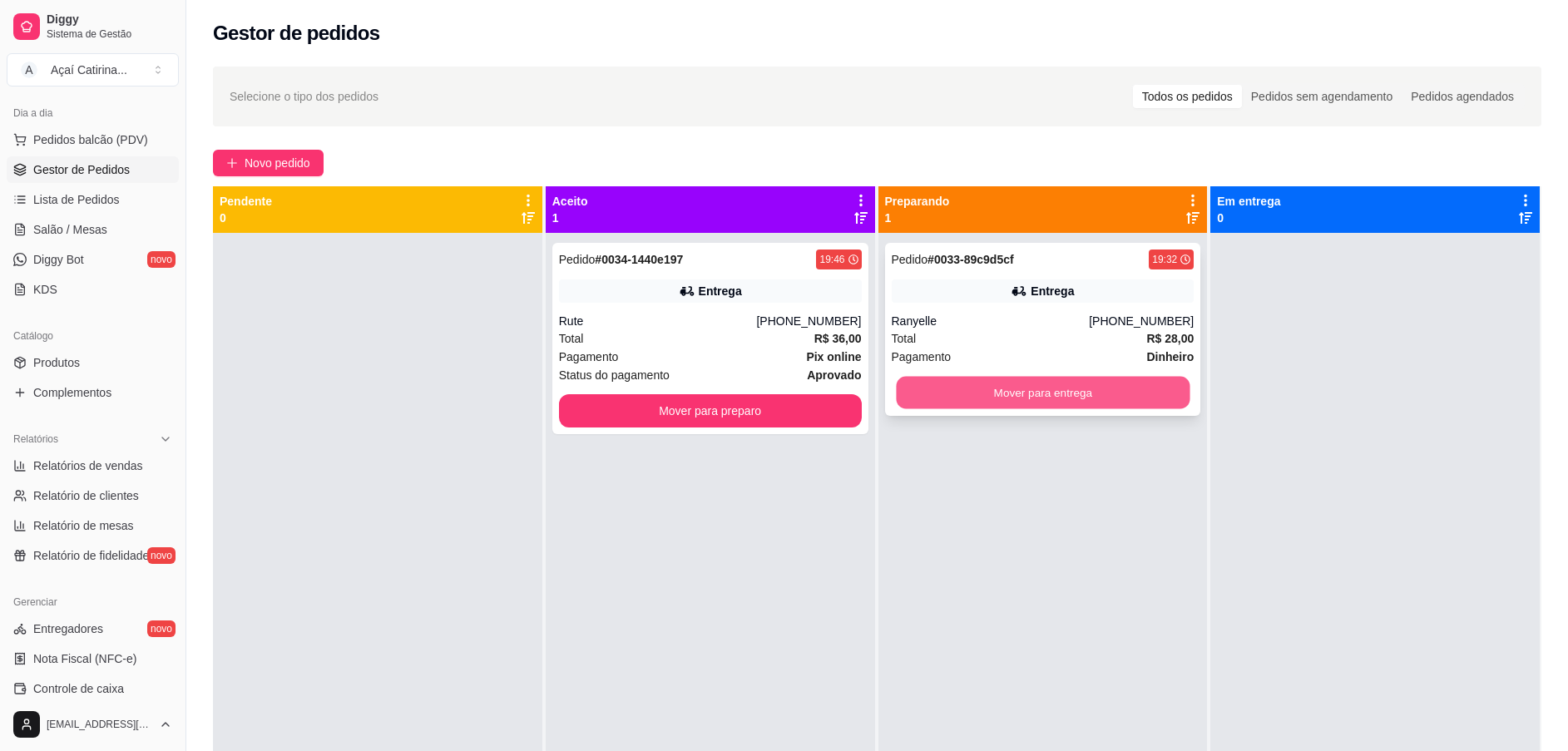
click at [949, 387] on button "Mover para entrega" at bounding box center [1042, 394] width 293 height 33
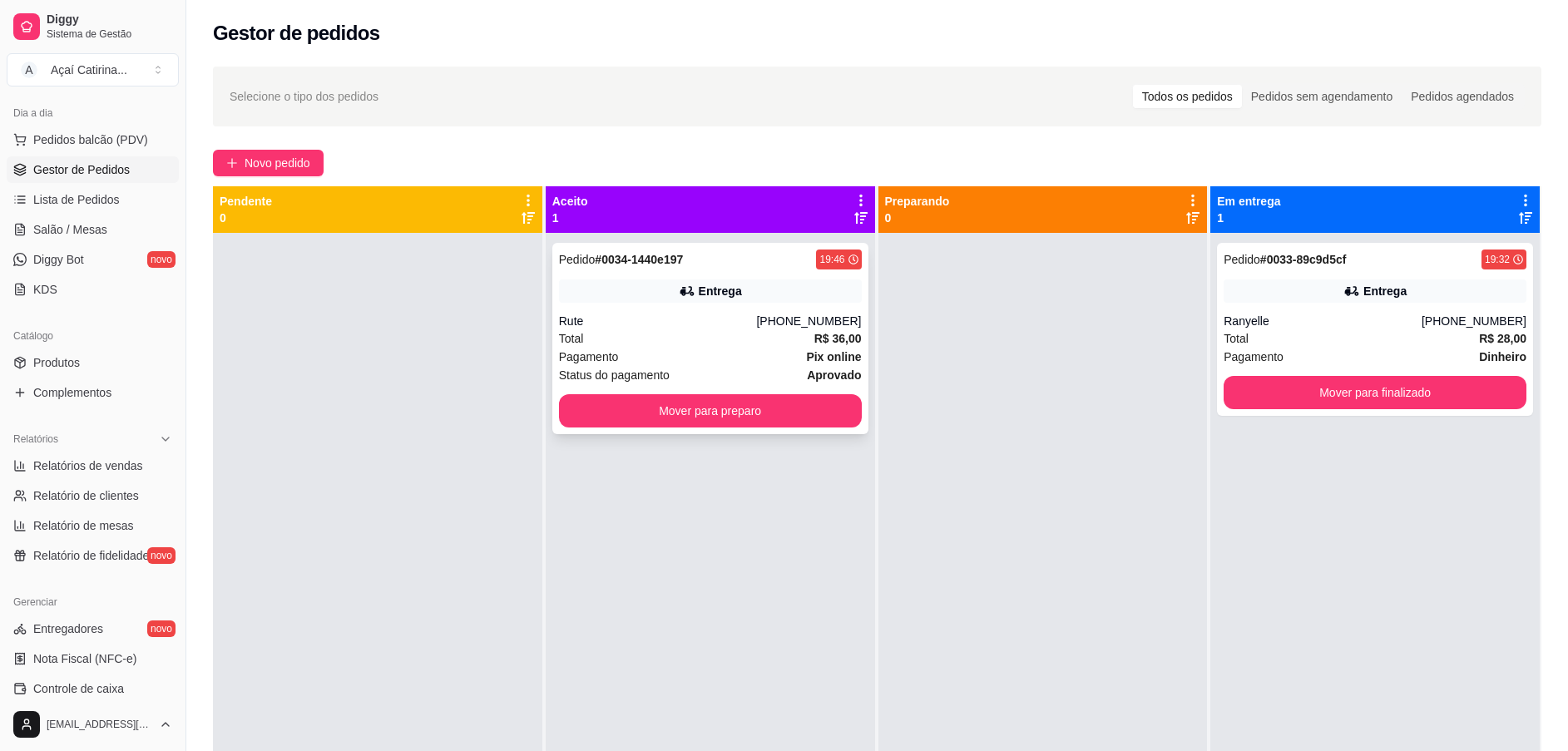
click at [573, 352] on span "Pagamento" at bounding box center [589, 357] width 60 height 18
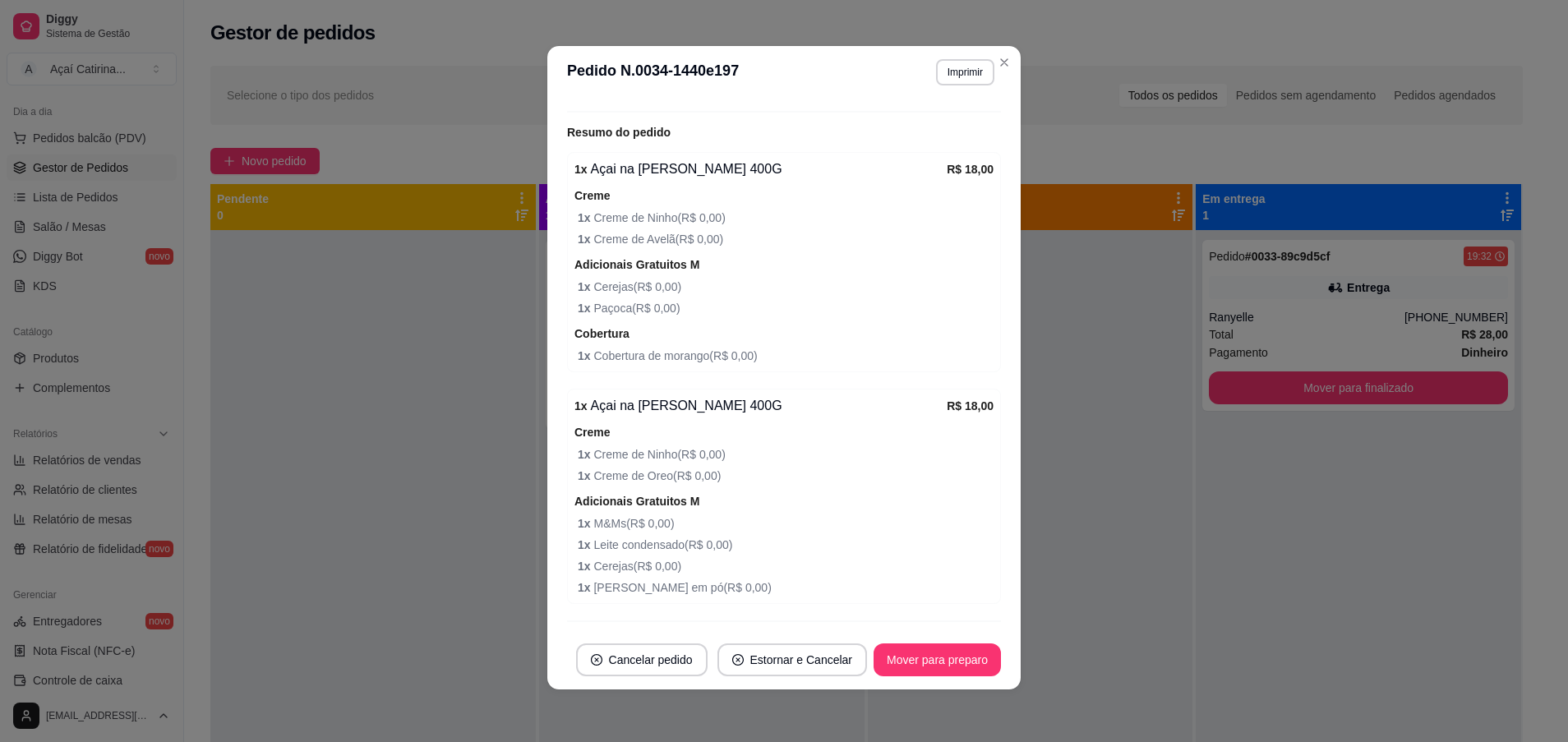
scroll to position [538, 0]
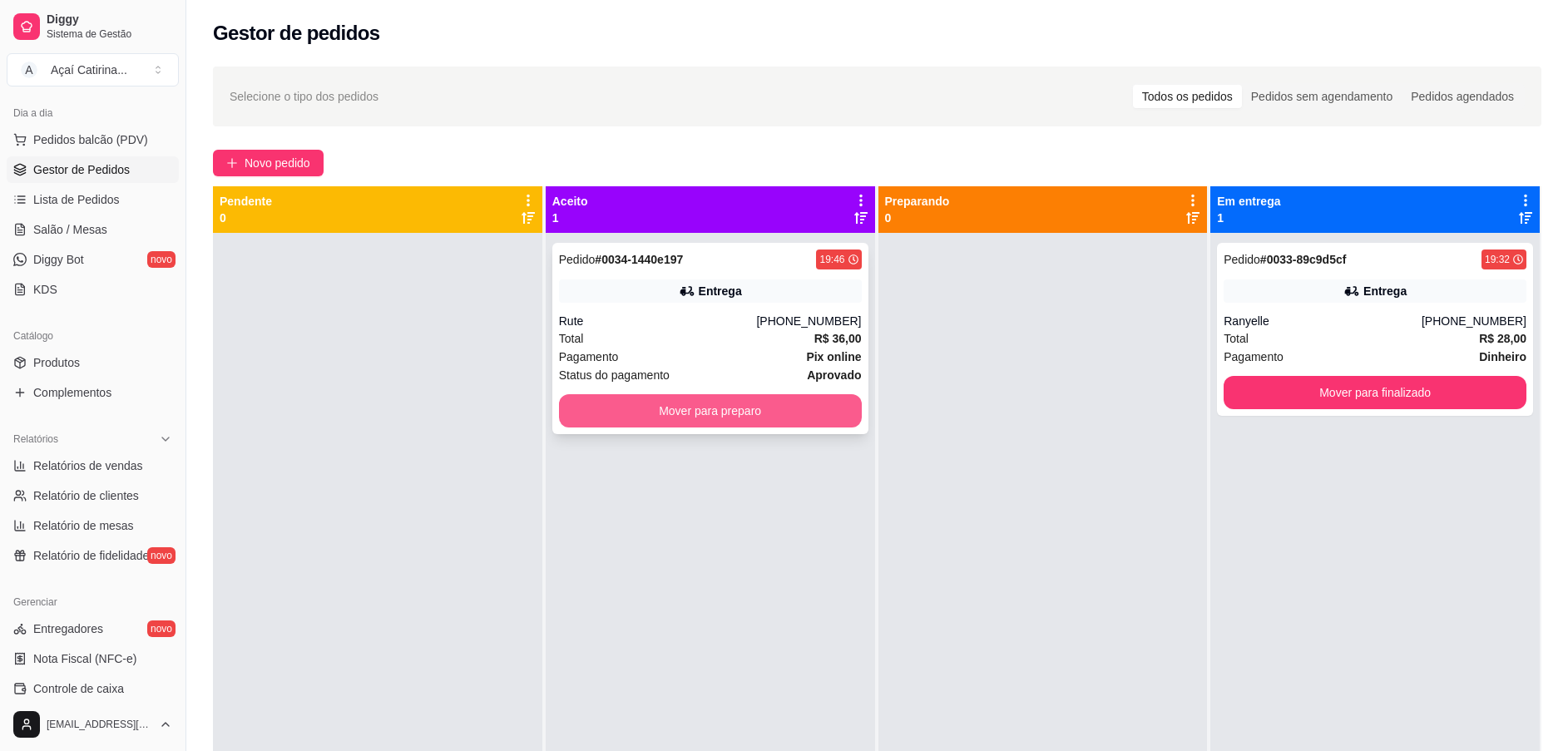
click at [684, 405] on button "Mover para preparo" at bounding box center [711, 411] width 302 height 34
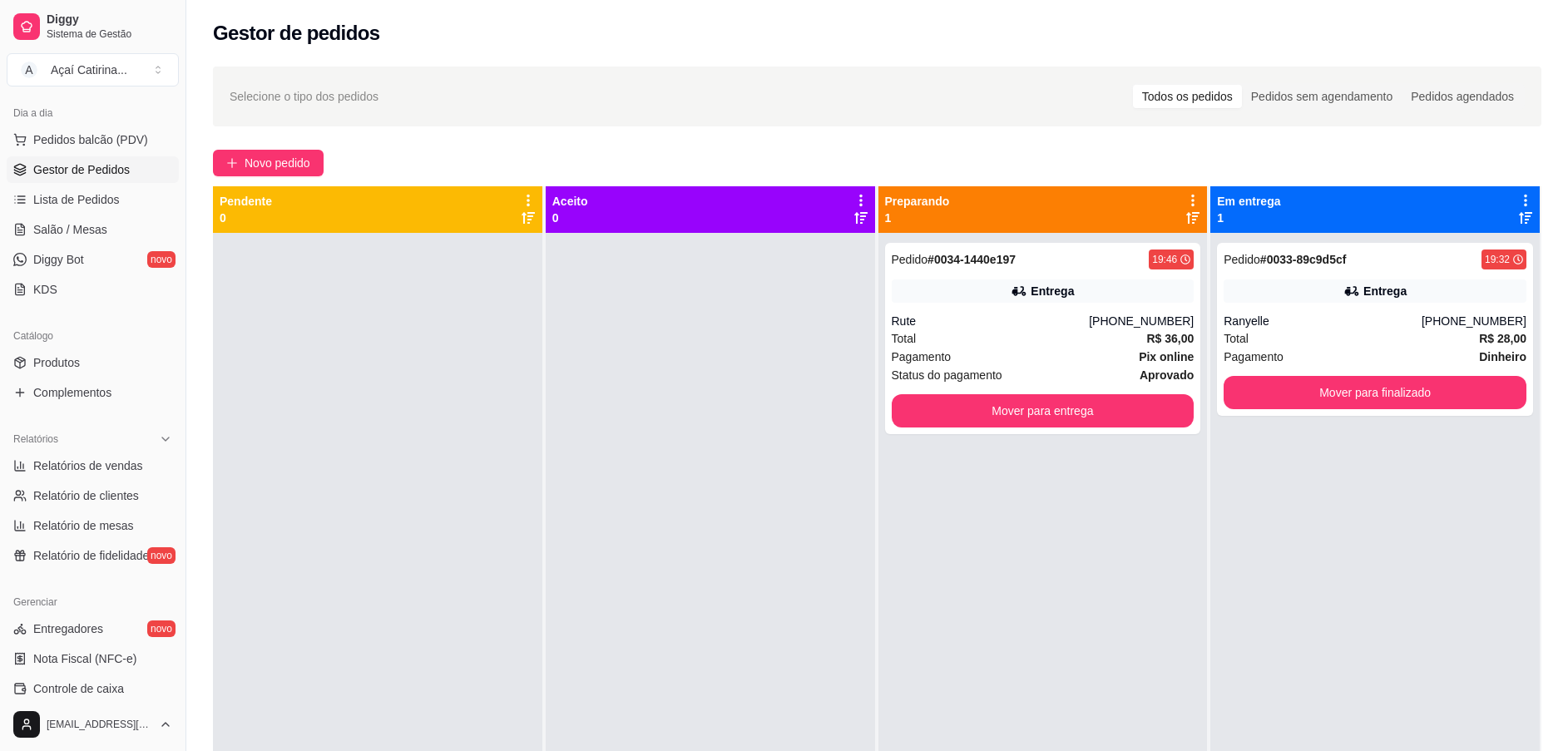
click at [684, 405] on div at bounding box center [711, 609] width 330 height 751
click at [1345, 293] on div "Entrega" at bounding box center [1375, 292] width 302 height 24
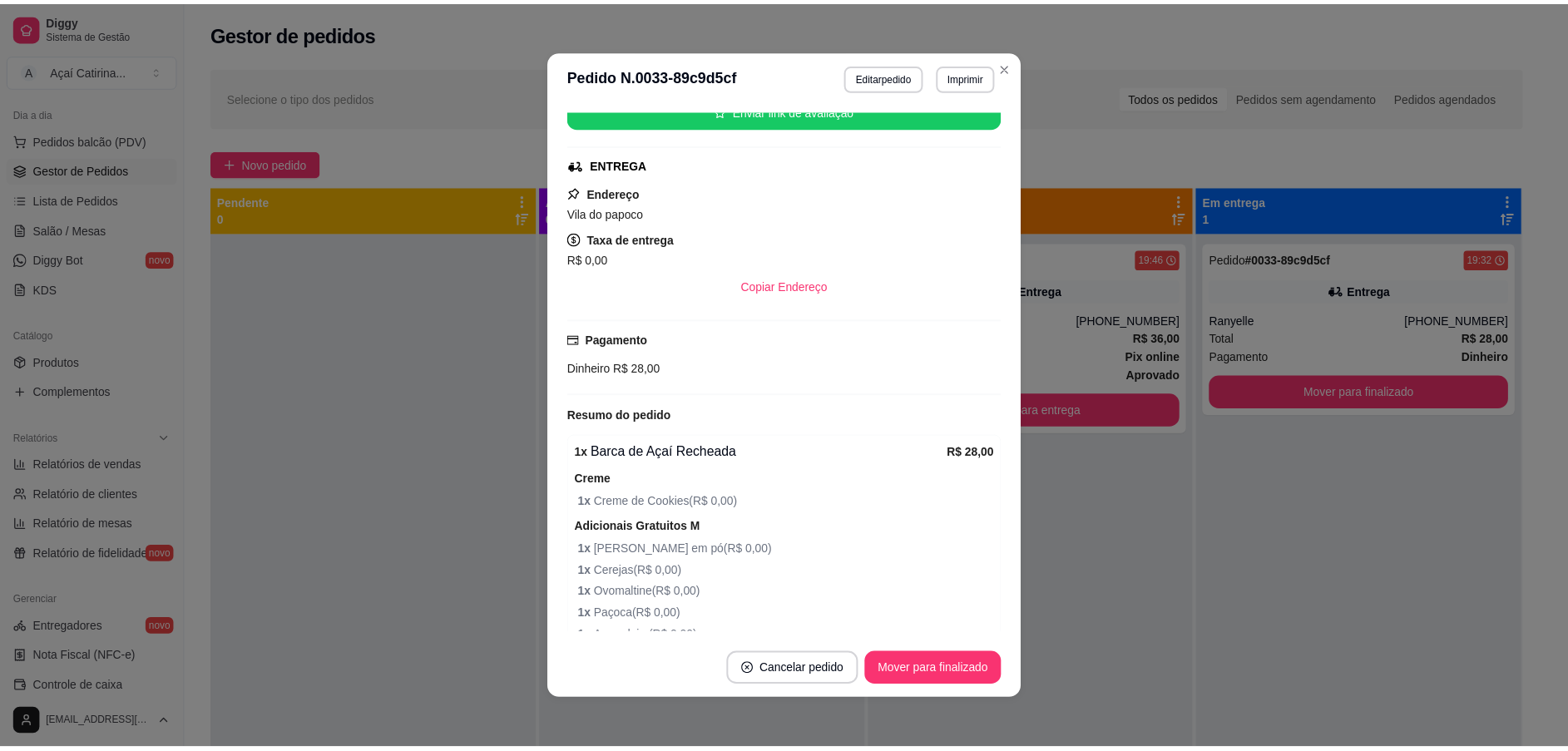
scroll to position [250, 0]
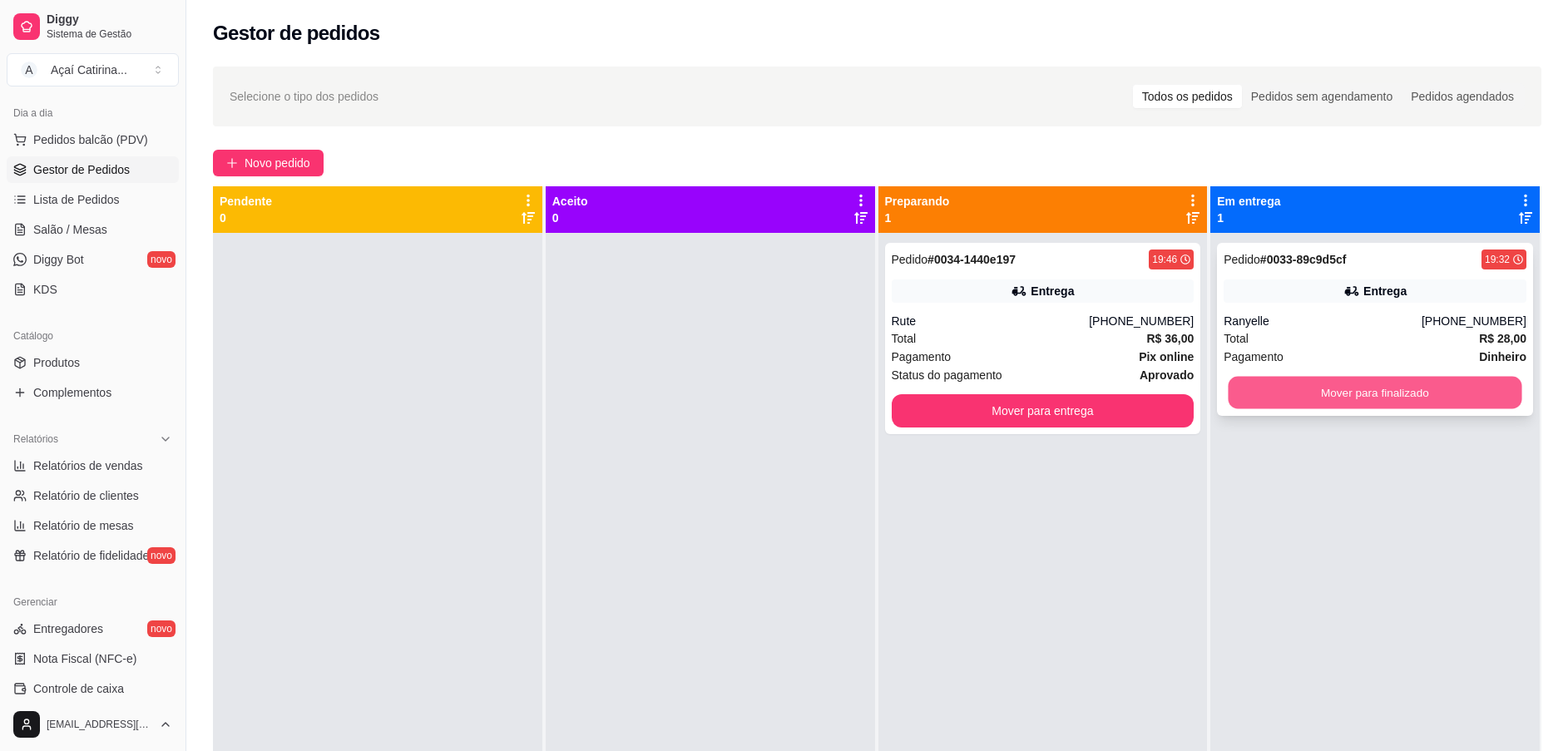
click at [1265, 396] on button "Mover para finalizado" at bounding box center [1376, 394] width 293 height 33
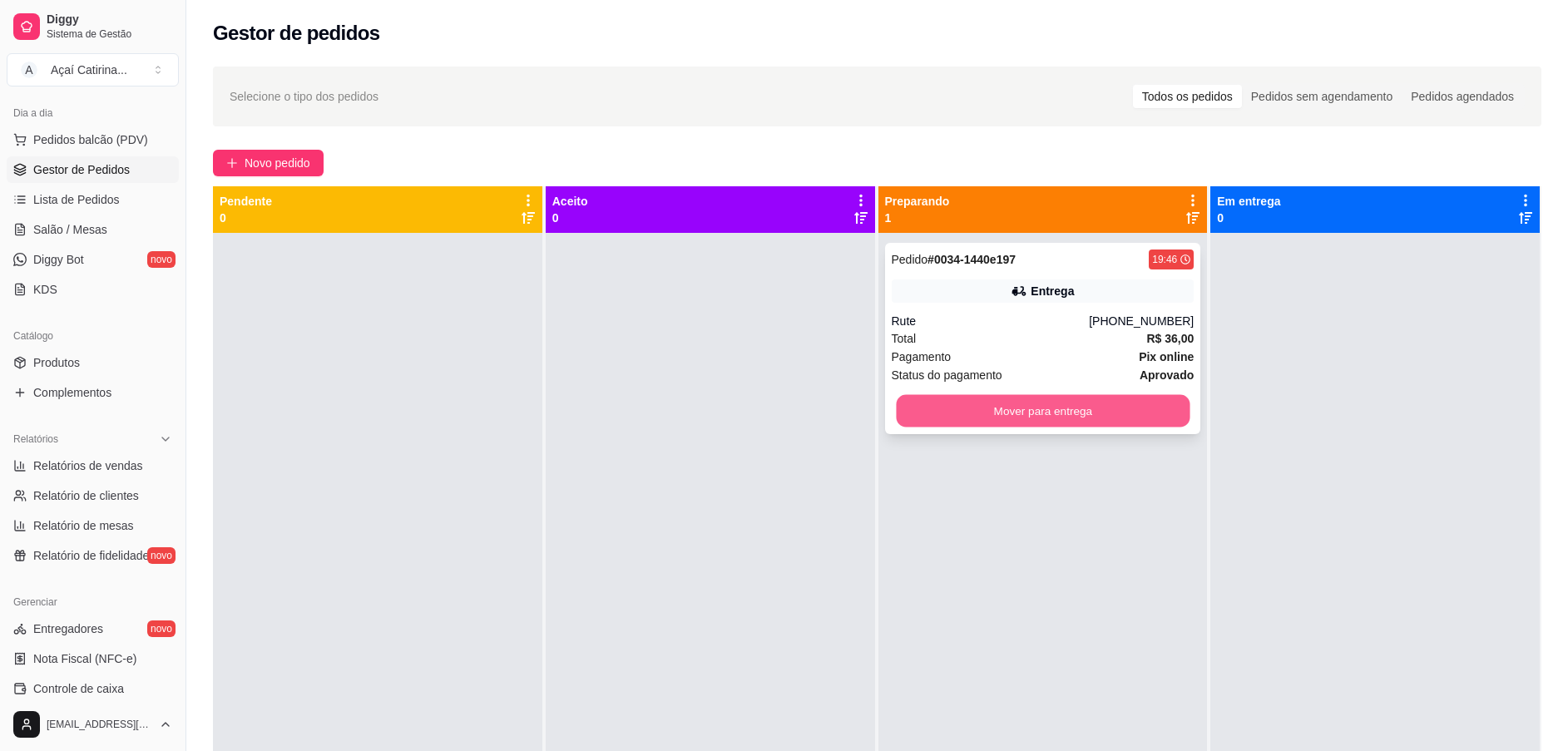
click at [1024, 408] on button "Mover para entrega" at bounding box center [1042, 412] width 293 height 33
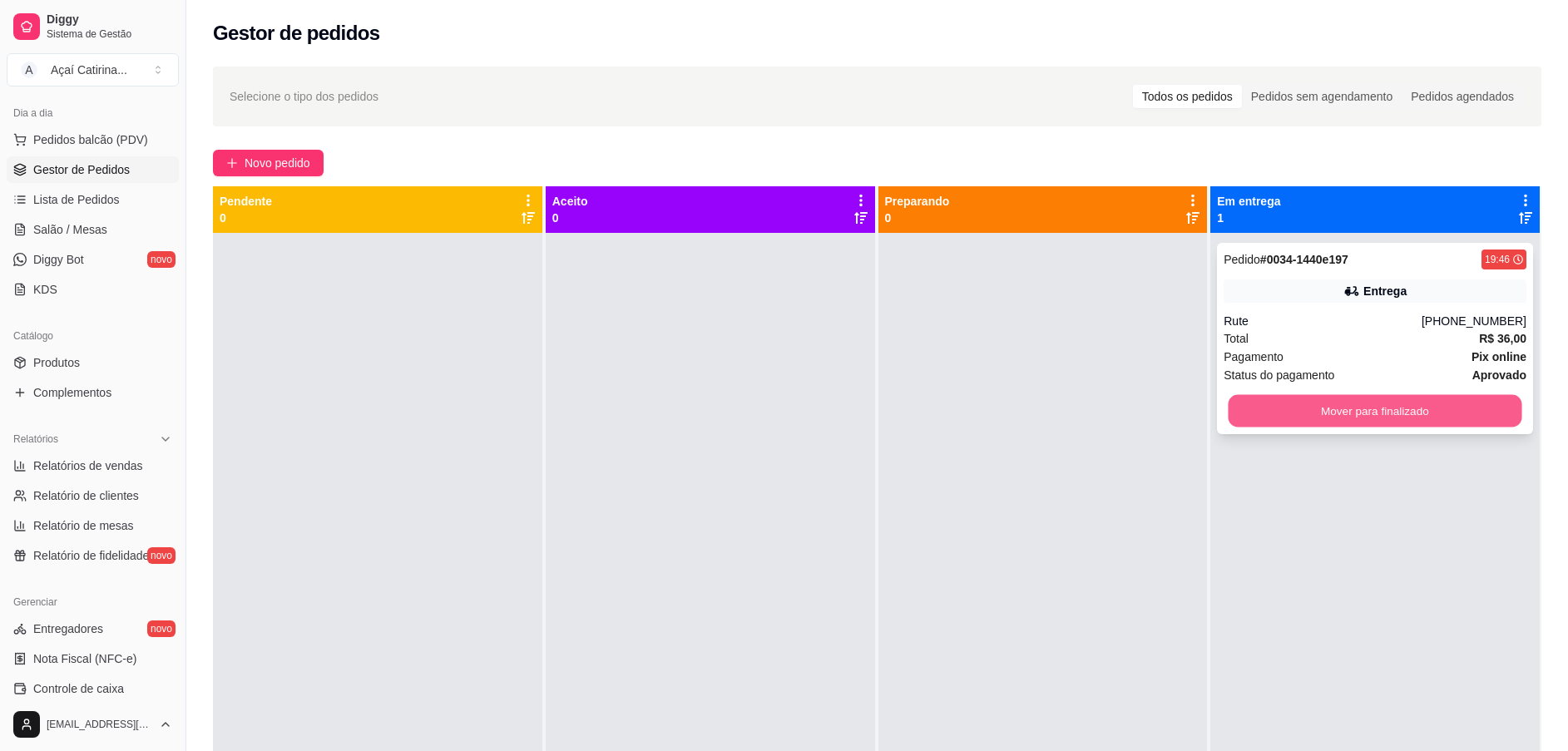
click at [1457, 421] on button "Mover para finalizado" at bounding box center [1376, 412] width 293 height 33
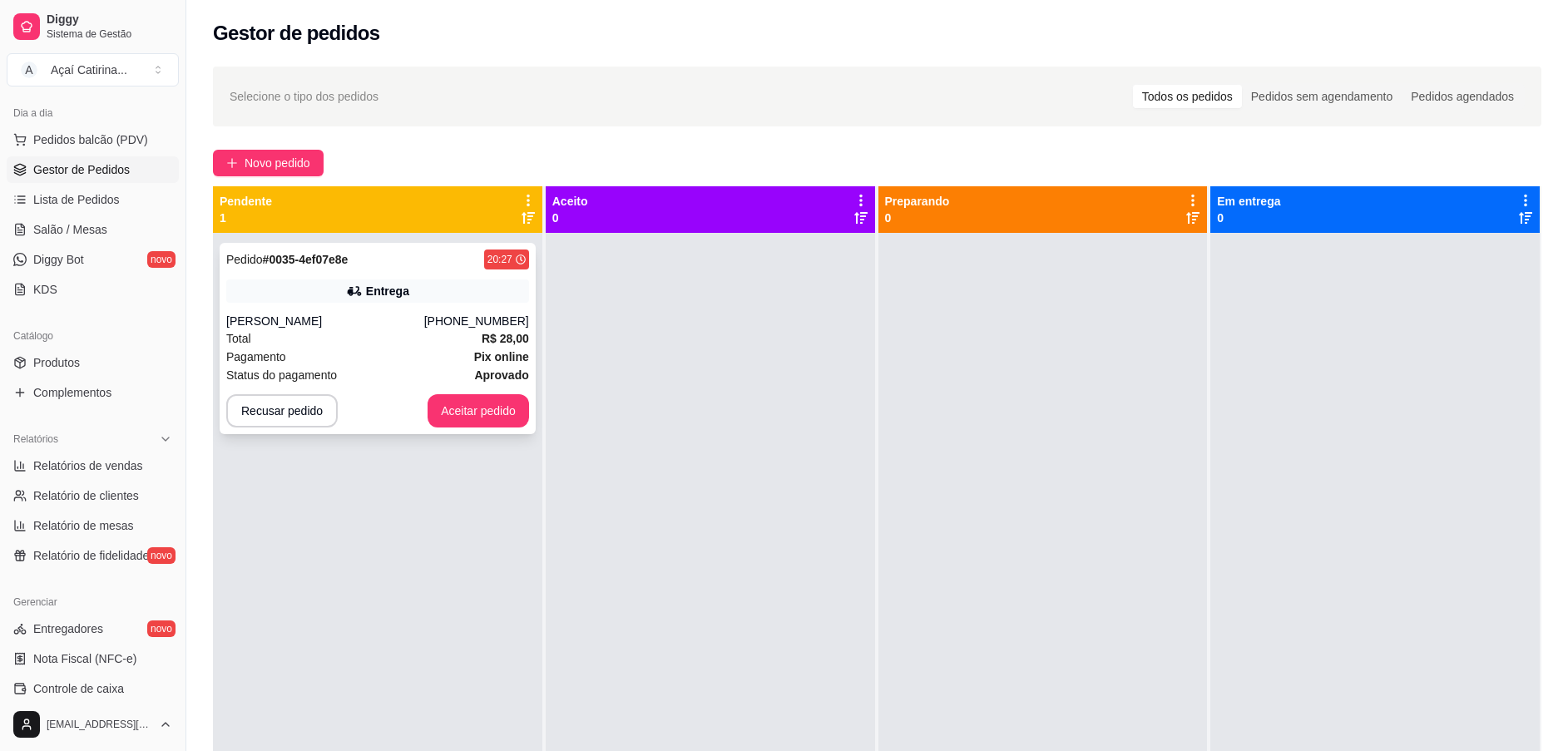
click at [347, 342] on div "Total R$ 28,00" at bounding box center [377, 339] width 302 height 18
click at [511, 407] on button "Aceitar pedido" at bounding box center [478, 412] width 98 height 33
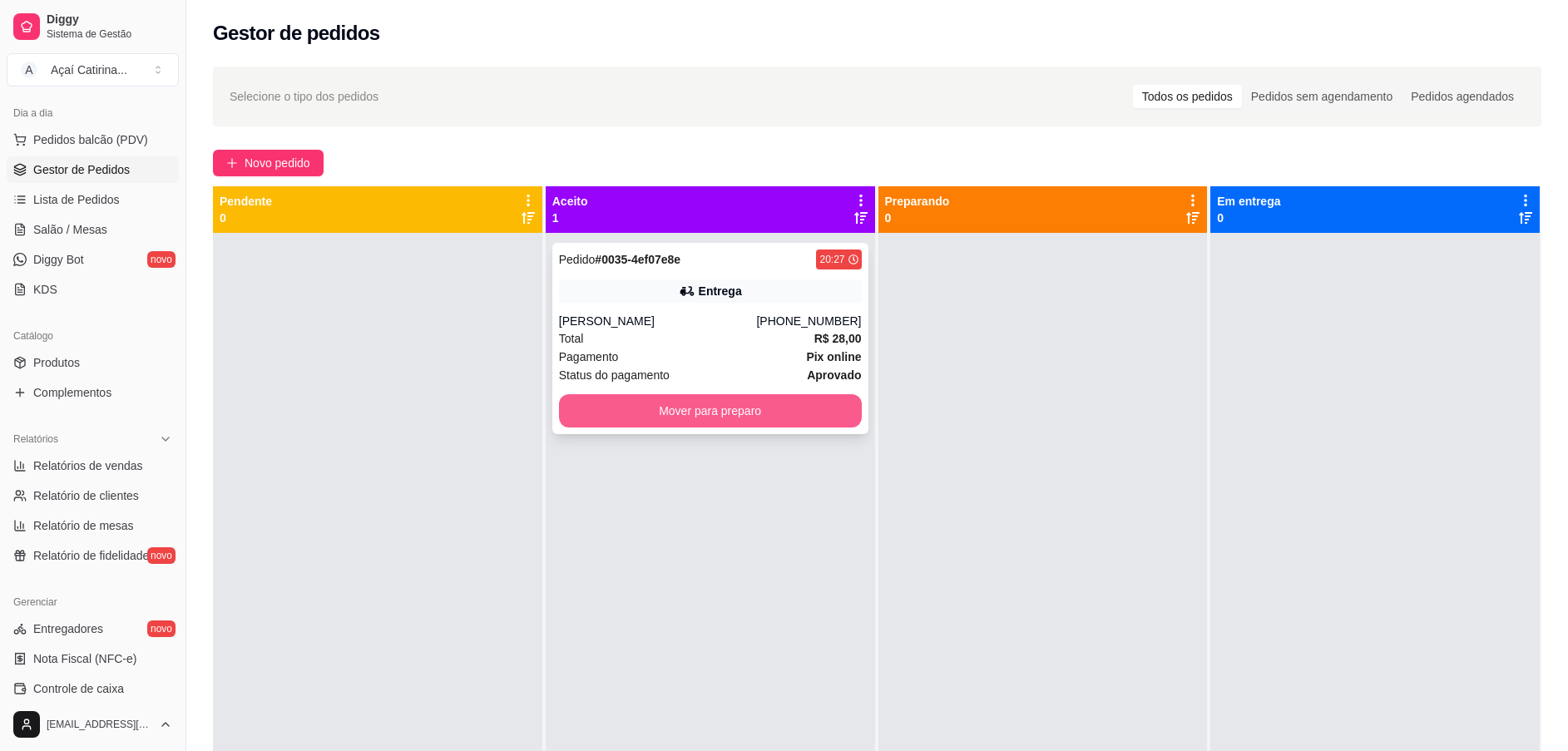
click at [682, 407] on button "Mover para preparo" at bounding box center [711, 411] width 302 height 34
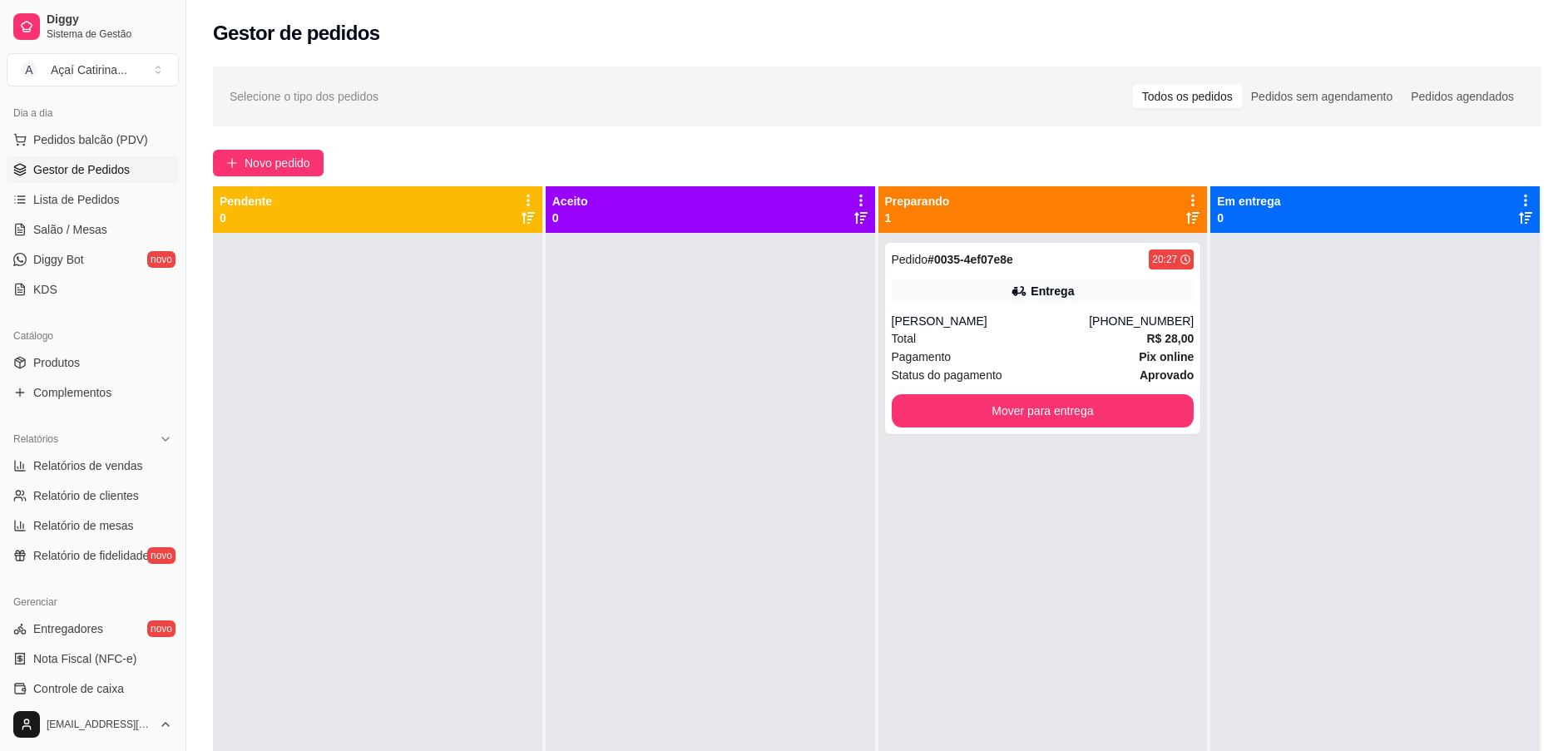
click at [983, 338] on div "Total R$ 28,00" at bounding box center [1043, 339] width 302 height 18
click at [1039, 318] on div "[PERSON_NAME]" at bounding box center [990, 321] width 198 height 16
click at [70, 479] on ul "Relatórios de vendas Relatório de clientes Relatório de mesas Relatório de fide…" at bounding box center [92, 511] width 172 height 117
click at [70, 468] on span "Relatórios de vendas" at bounding box center [88, 466] width 110 height 16
select select "ALL"
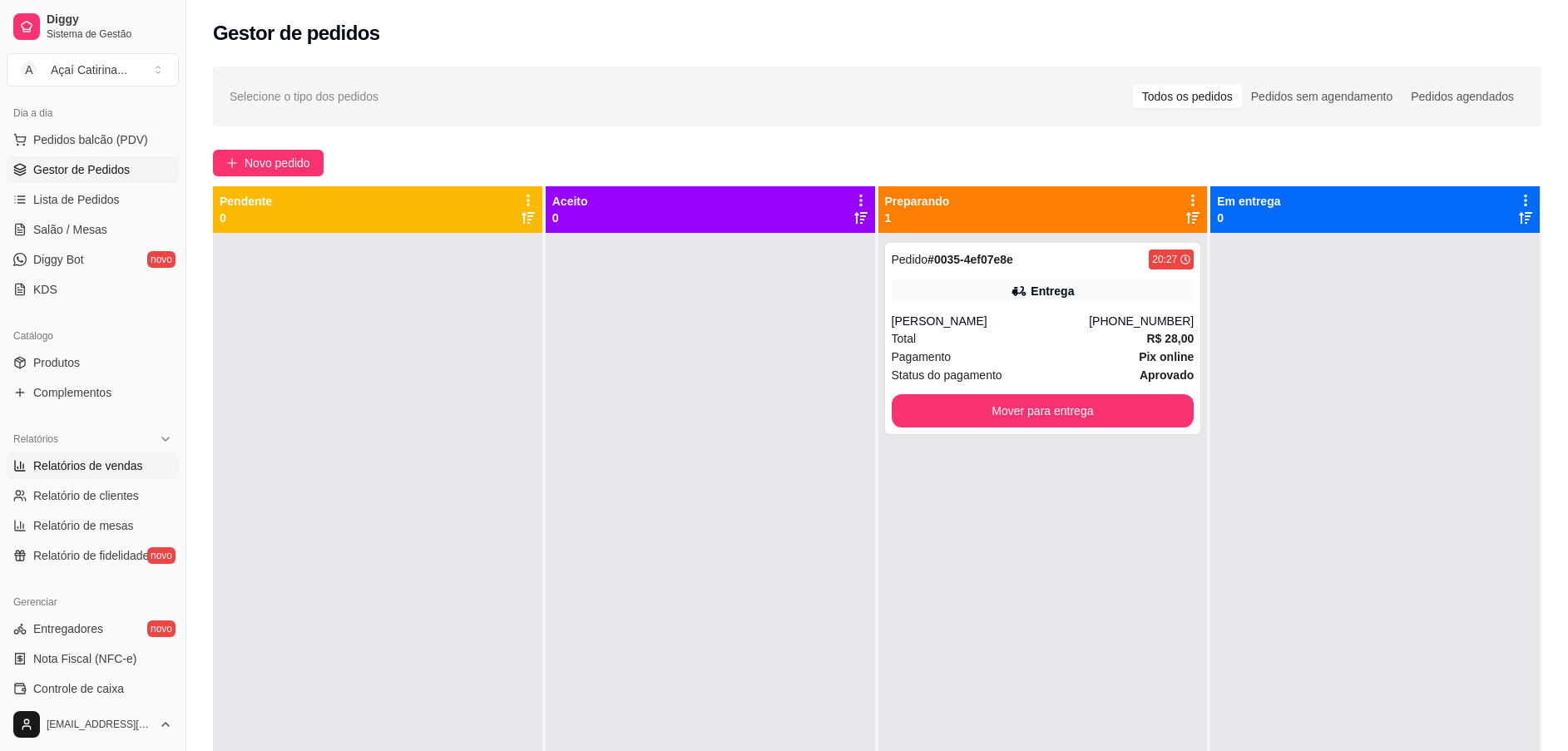
select select "ALL"
select select "0"
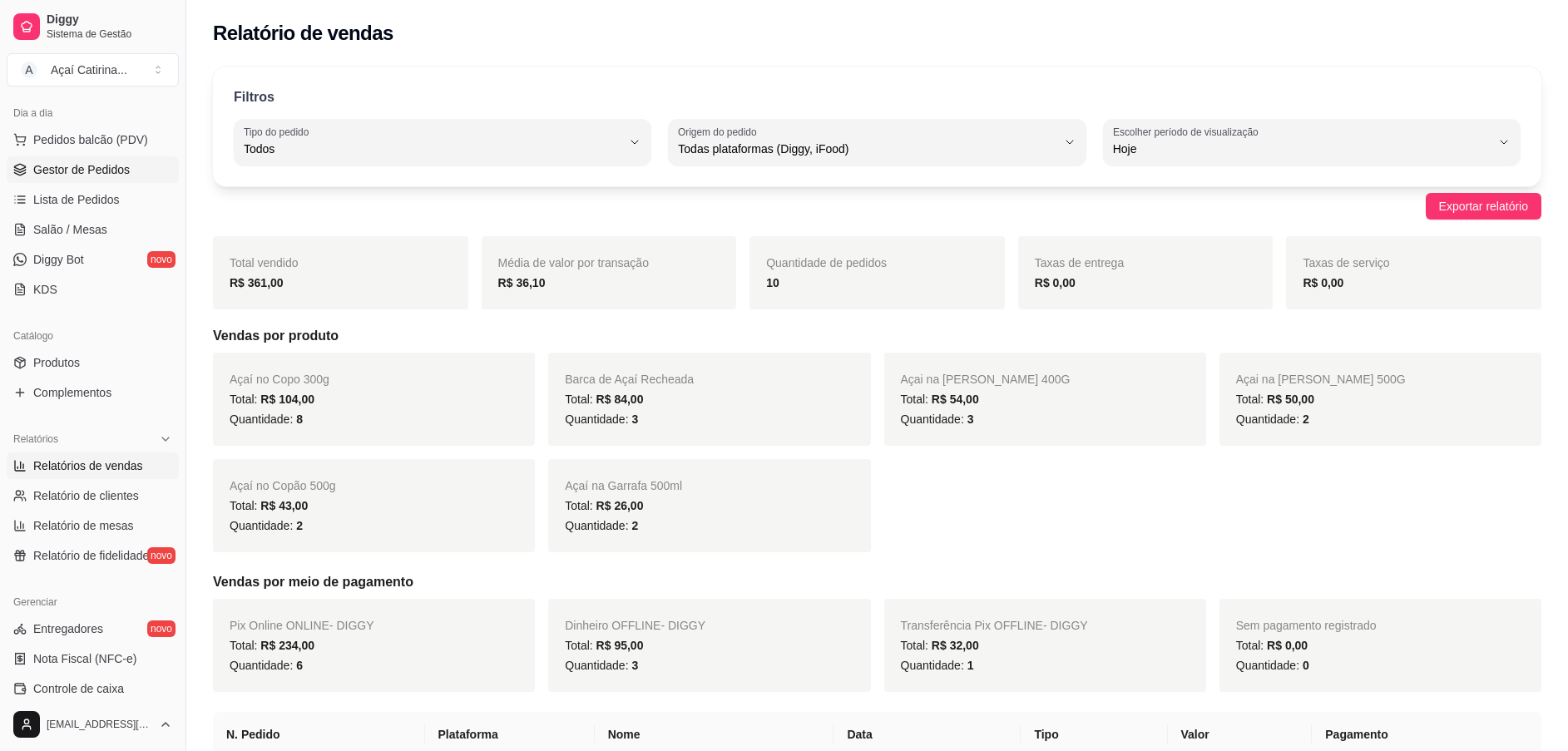
click at [139, 177] on link "Gestor de Pedidos" at bounding box center [92, 170] width 172 height 26
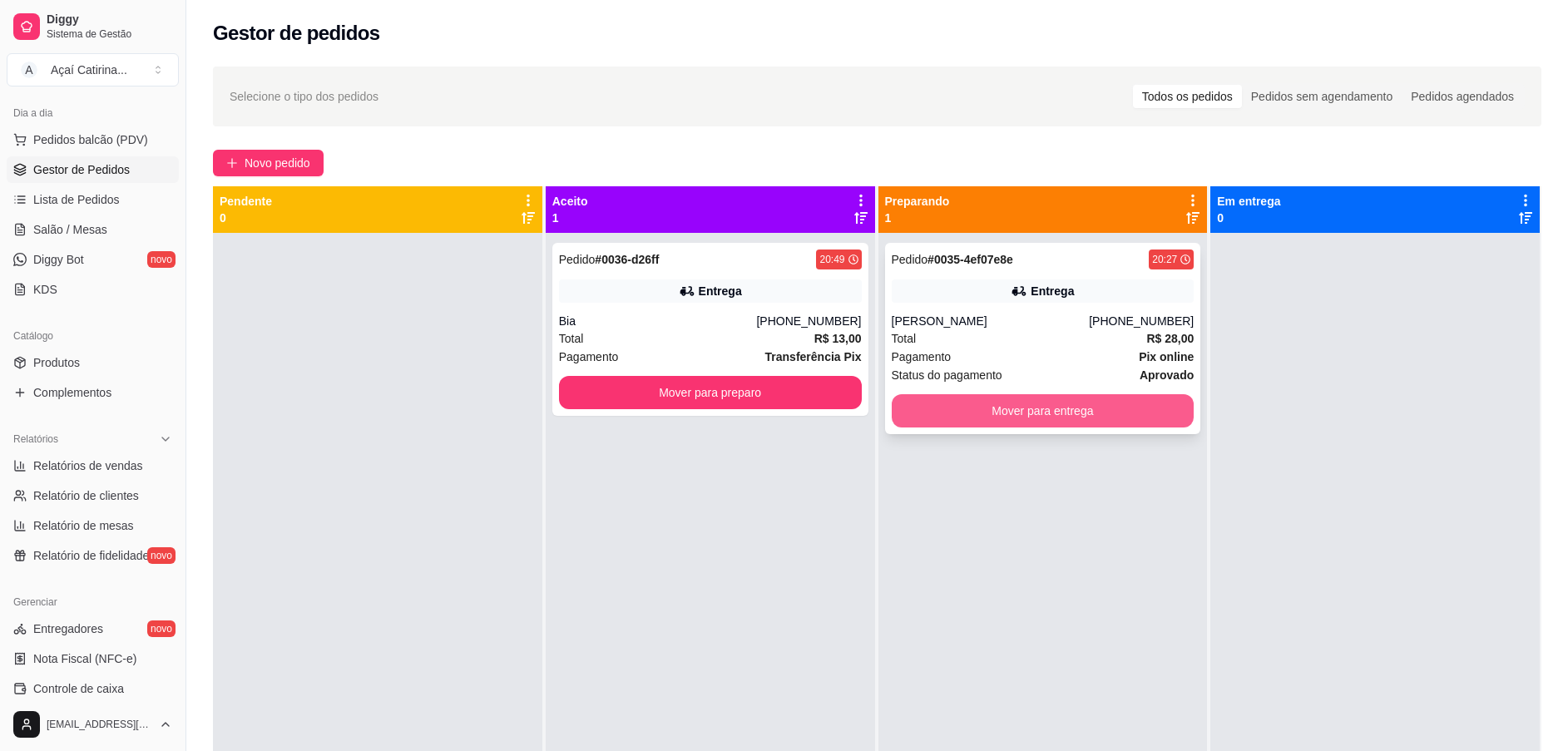
click at [1086, 399] on button "Mover para entrega" at bounding box center [1043, 411] width 302 height 34
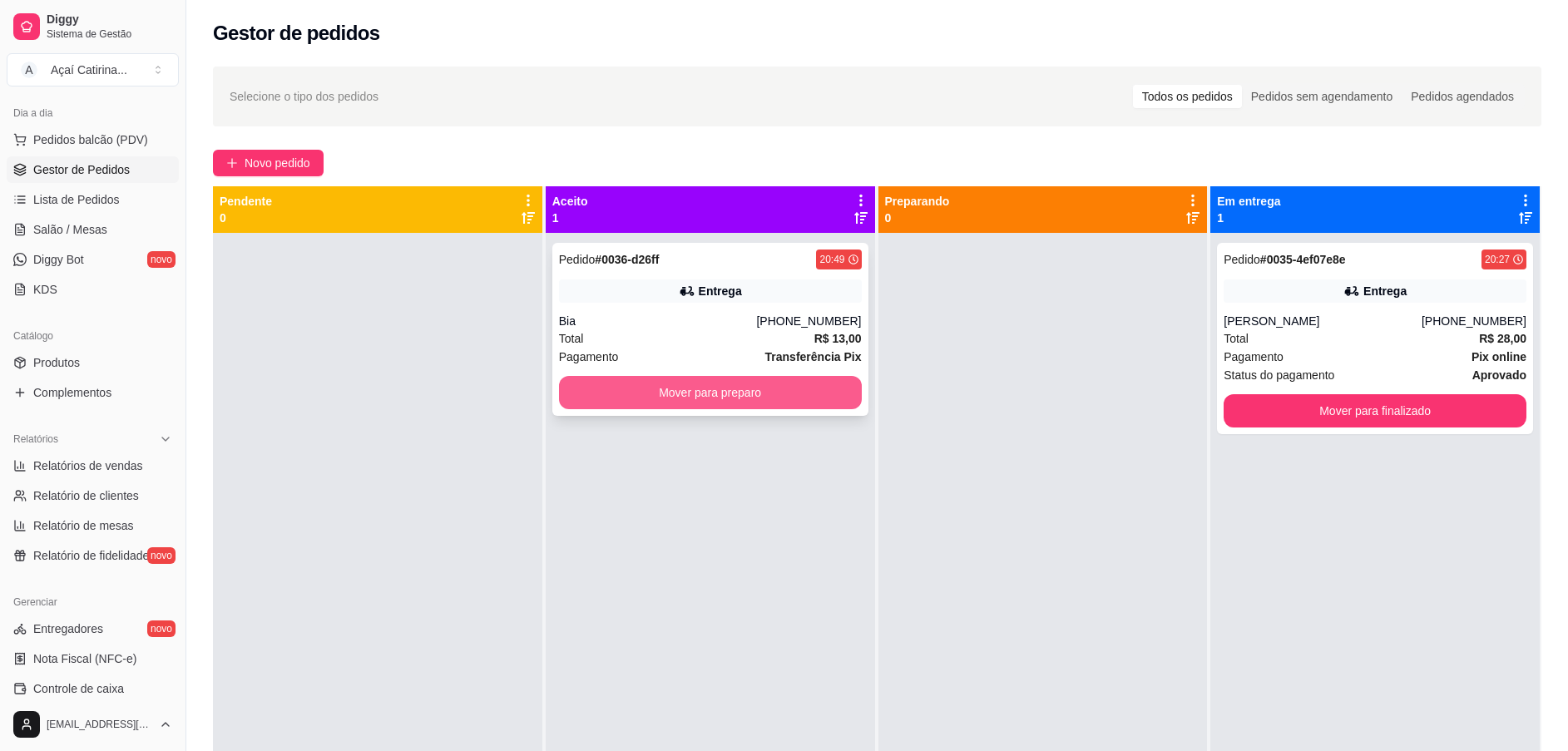
click at [764, 405] on button "Mover para preparo" at bounding box center [711, 393] width 302 height 34
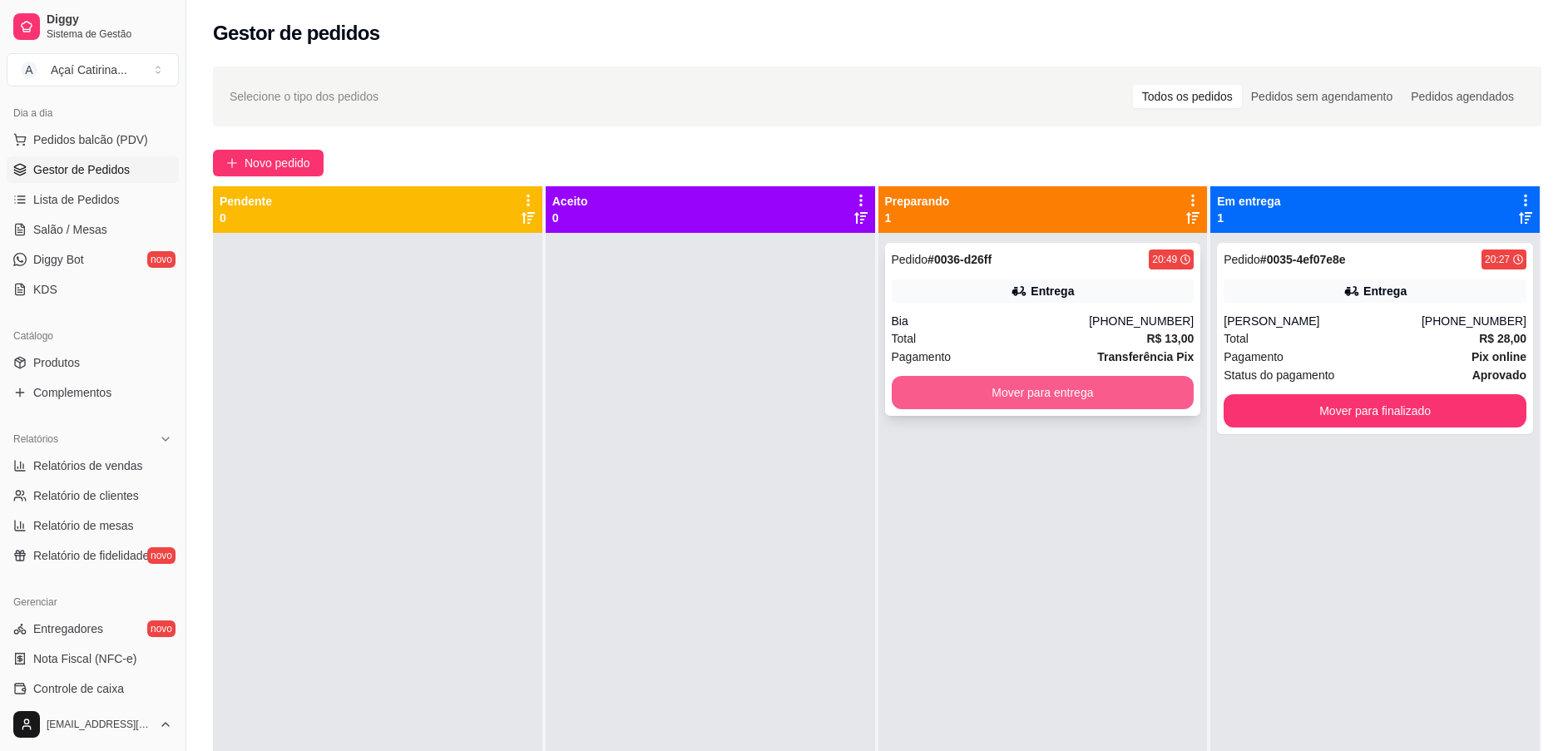
click at [1150, 386] on button "Mover para entrega" at bounding box center [1043, 393] width 302 height 34
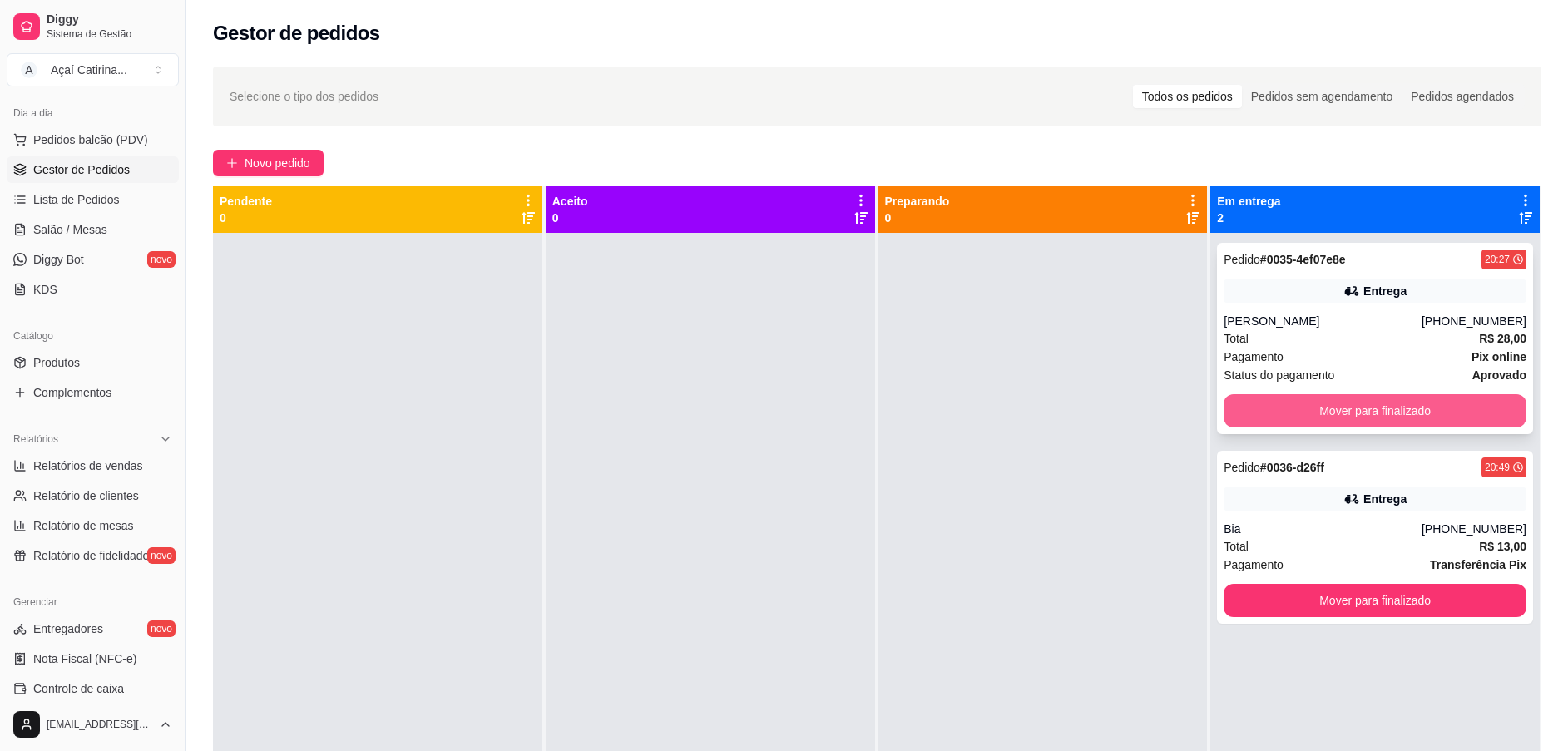
click at [1367, 397] on button "Mover para finalizado" at bounding box center [1375, 411] width 302 height 34
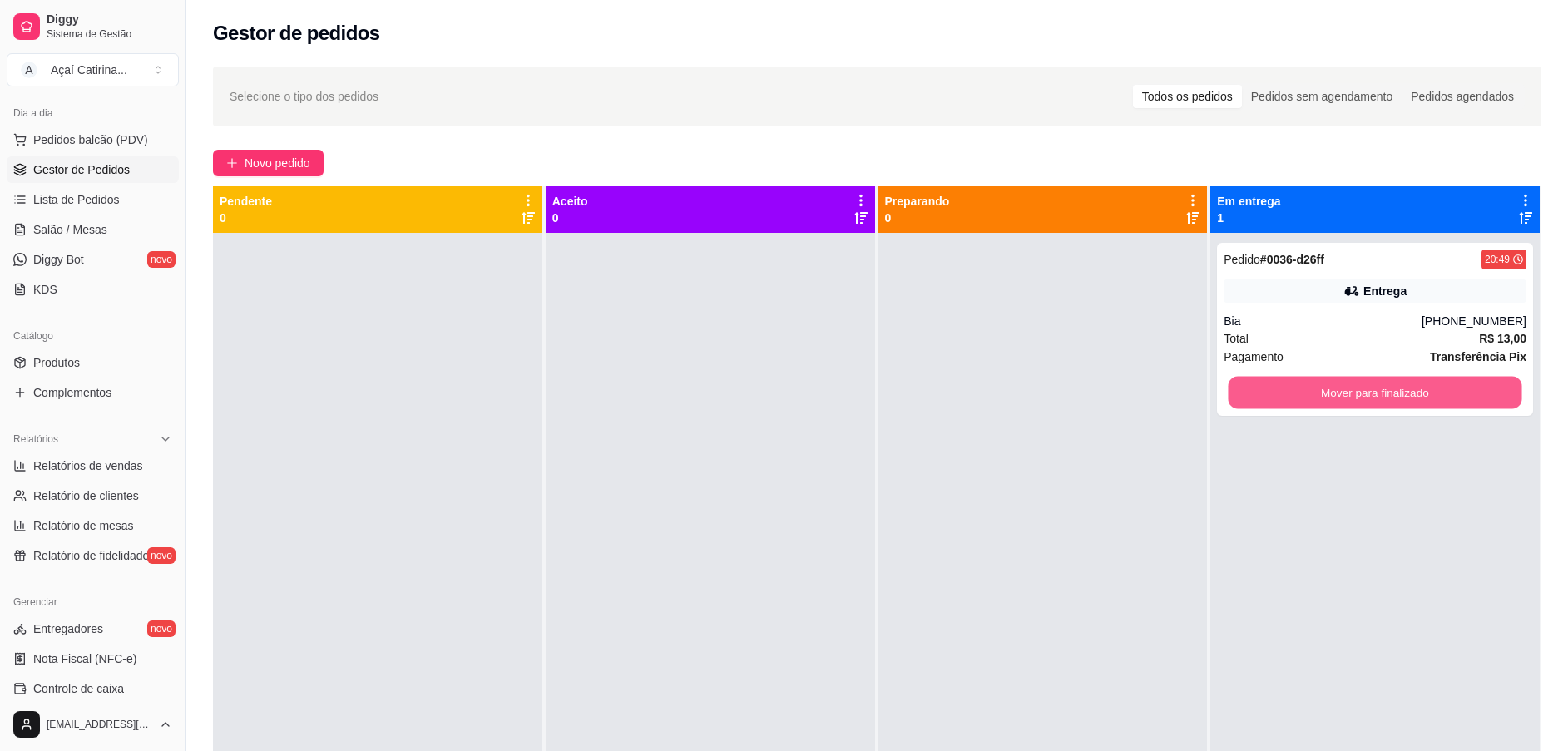
click at [1367, 397] on button "Mover para finalizado" at bounding box center [1376, 394] width 293 height 33
